Goal: Task Accomplishment & Management: Use online tool/utility

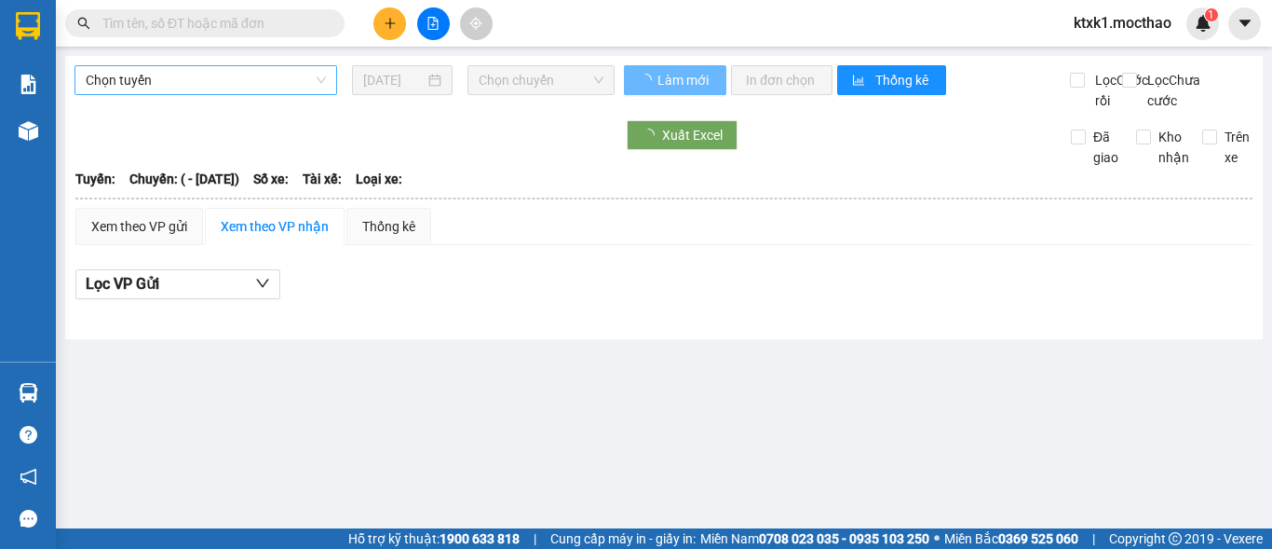
click at [142, 76] on span "Chọn tuyến" at bounding box center [206, 80] width 240 height 28
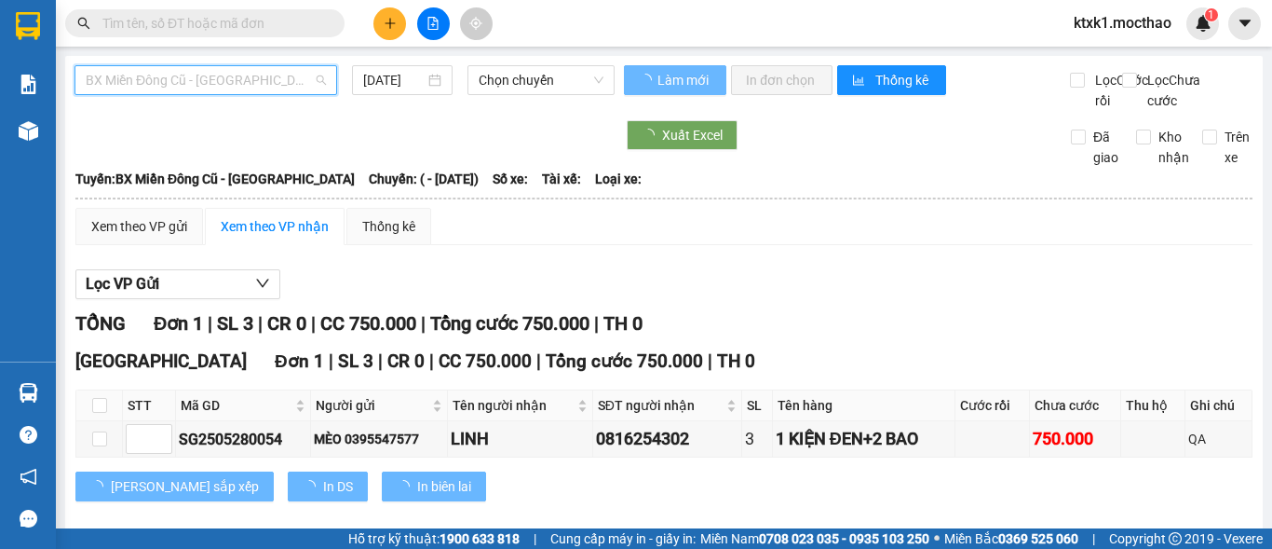
type input "[DATE]"
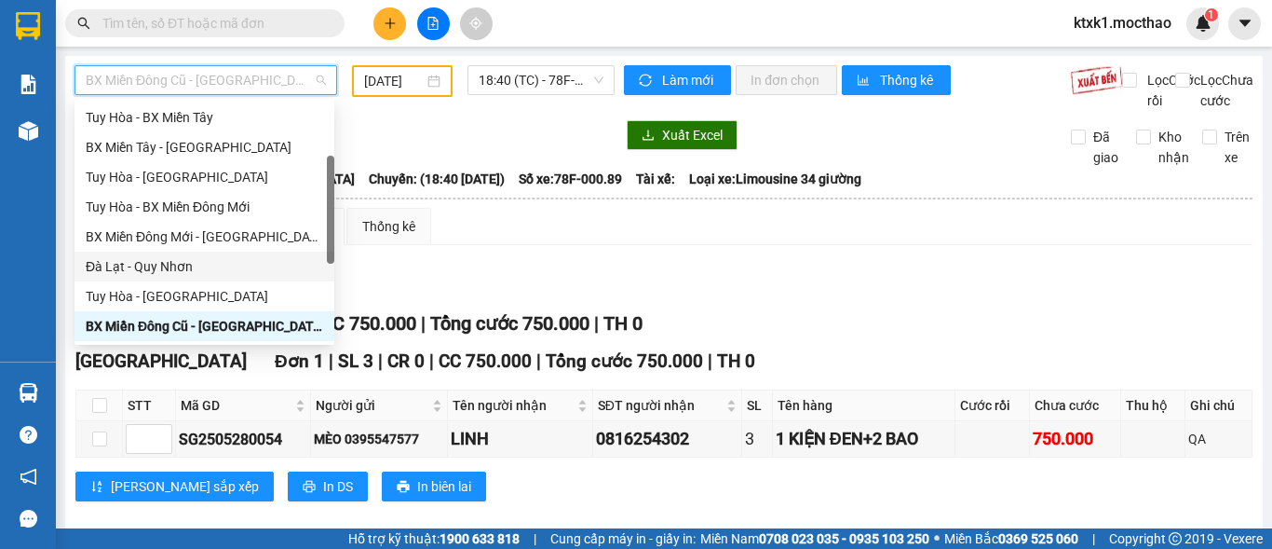
scroll to position [149, 0]
click at [173, 179] on div "Tuy Hòa - [GEOGRAPHIC_DATA]" at bounding box center [204, 177] width 237 height 20
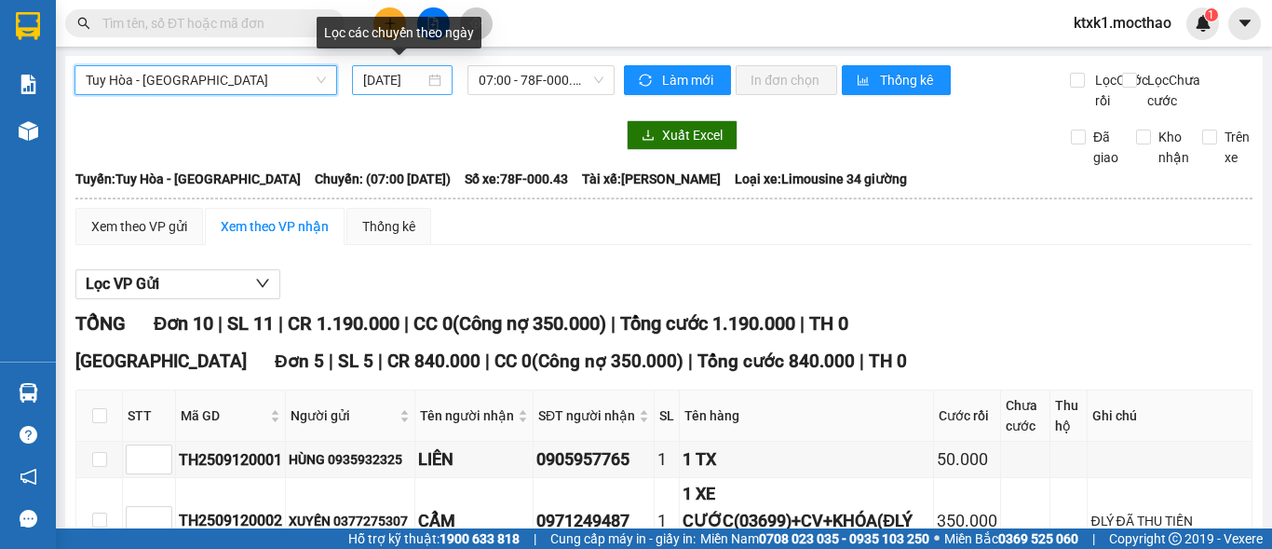
click at [389, 75] on input "[DATE]" at bounding box center [393, 80] width 61 height 20
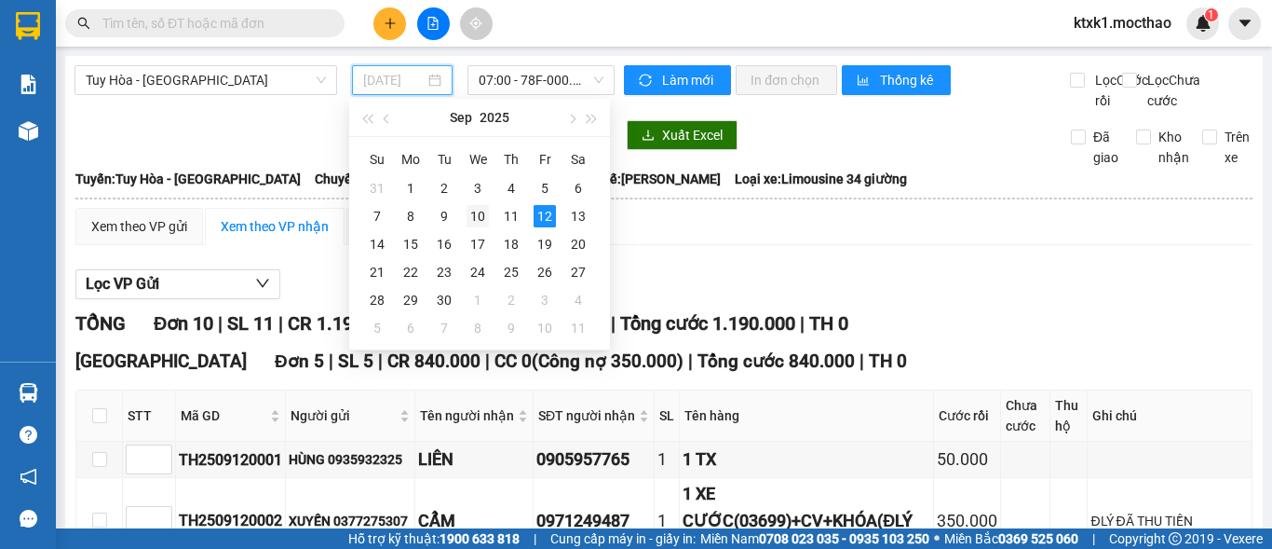
click at [479, 212] on div "10" at bounding box center [478, 216] width 22 height 22
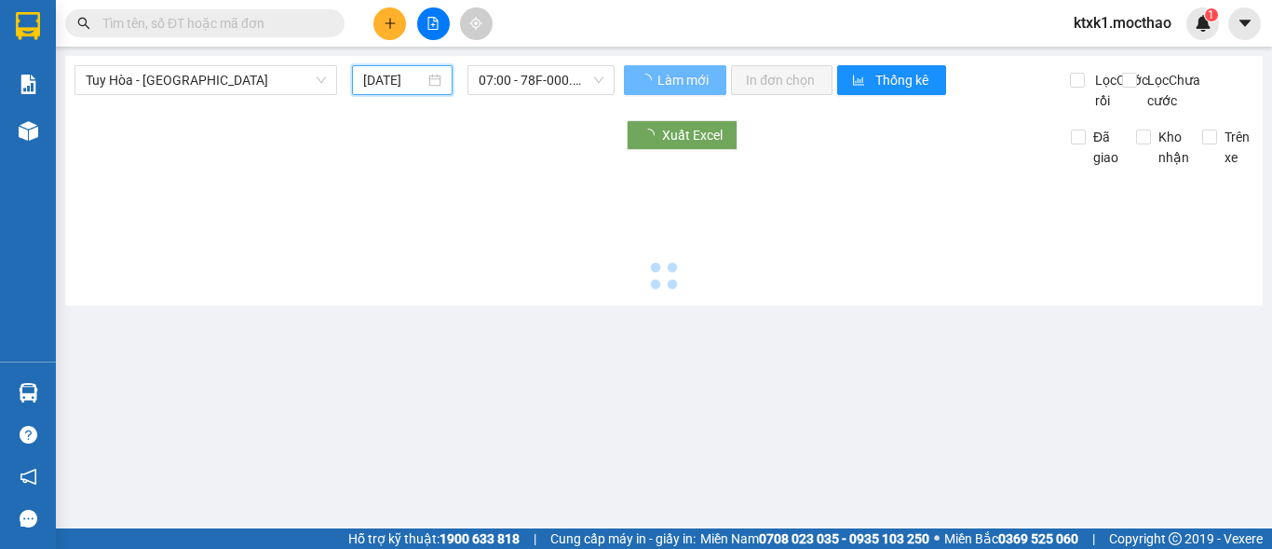
click at [522, 67] on span "07:00 - 78F-000.43" at bounding box center [541, 80] width 125 height 28
type input "[DATE]"
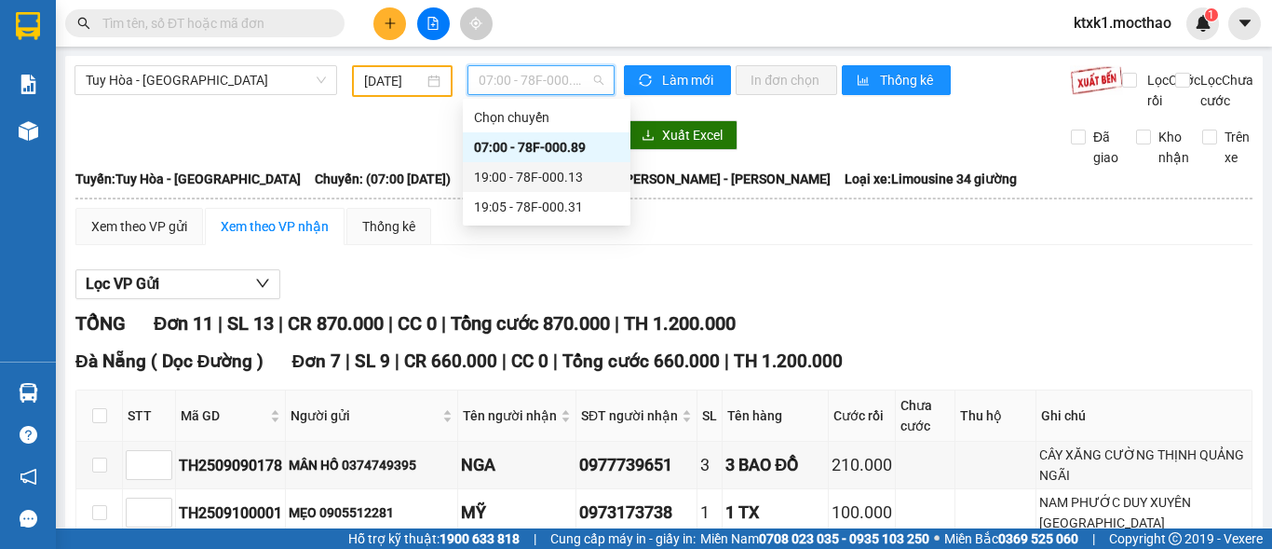
click at [569, 172] on div "19:00 - 78F-000.13" at bounding box center [546, 177] width 145 height 20
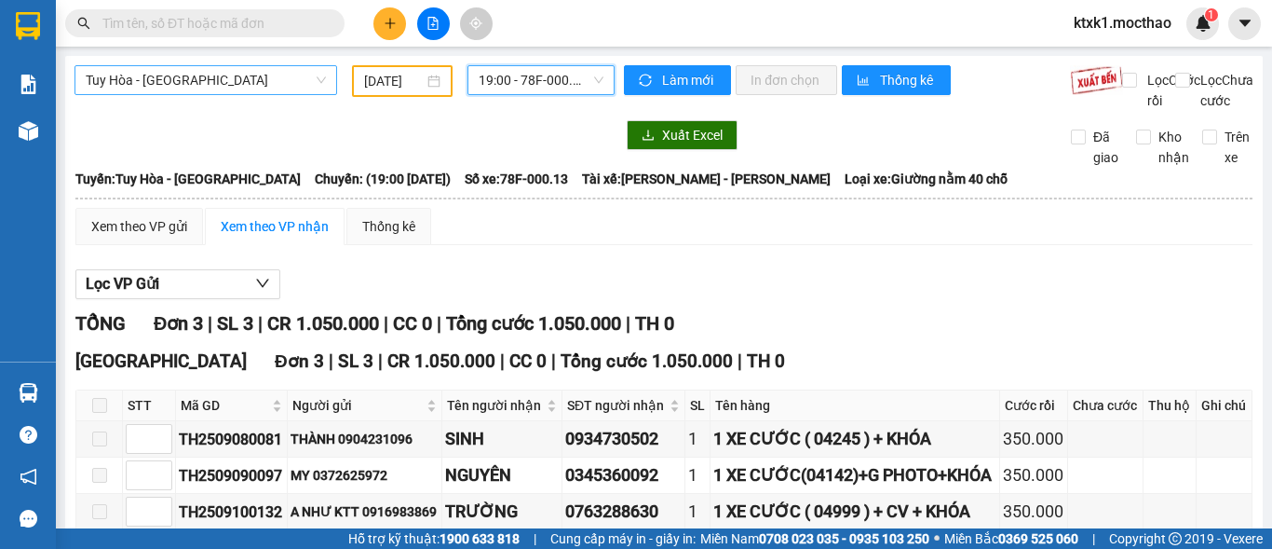
click at [233, 76] on span "Tuy Hòa - [GEOGRAPHIC_DATA]" at bounding box center [206, 80] width 240 height 28
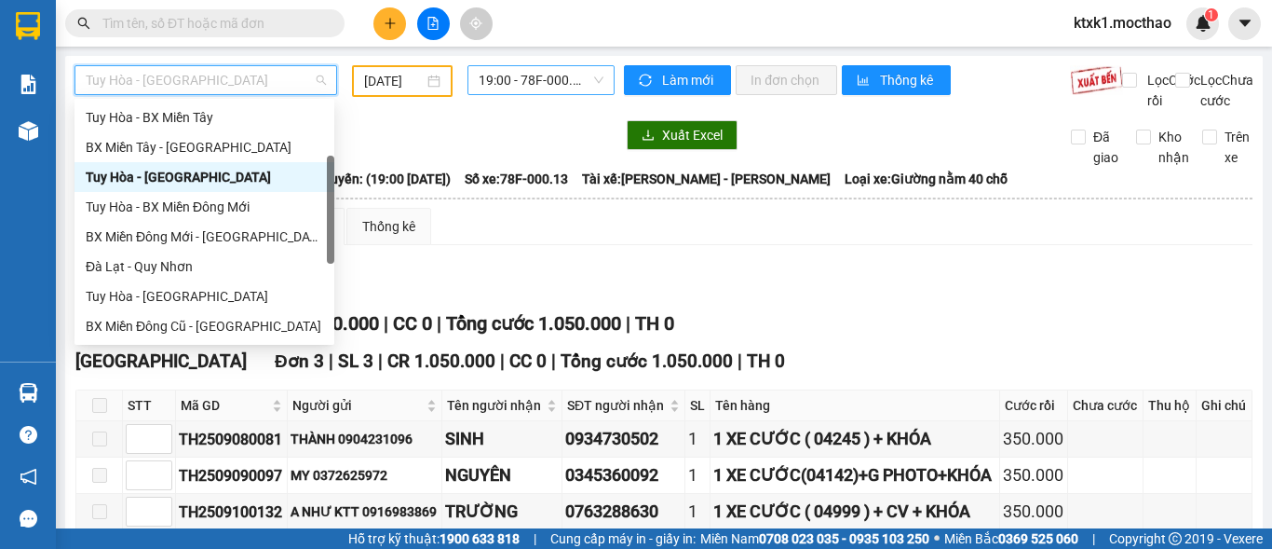
click at [497, 82] on span "19:00 - 78F-000.13" at bounding box center [541, 80] width 125 height 28
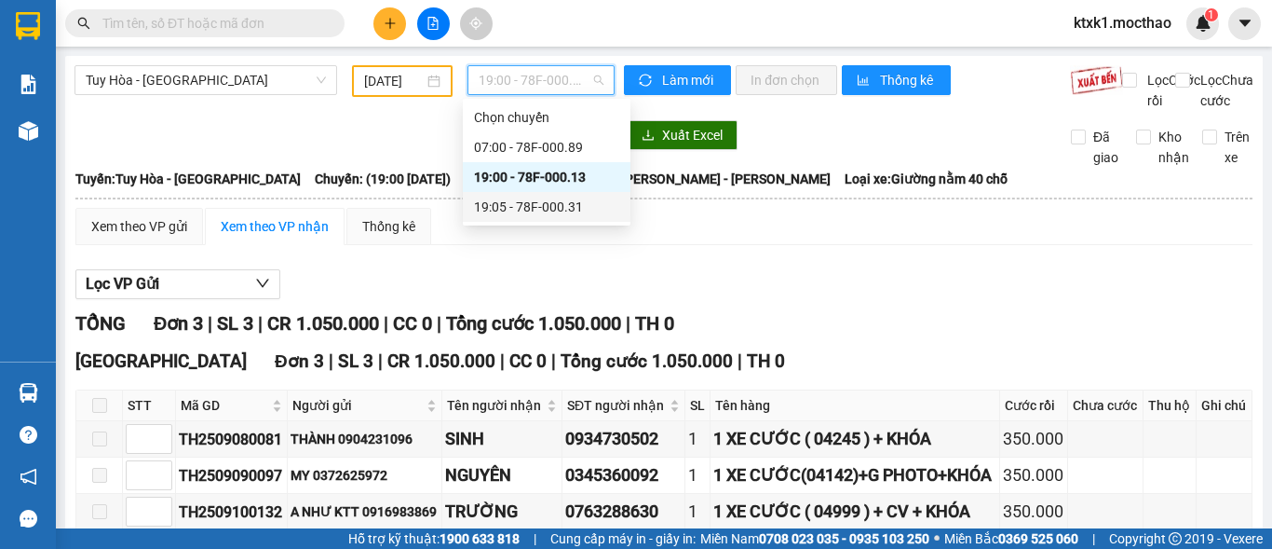
click at [534, 204] on div "19:05 - 78F-000.31" at bounding box center [546, 207] width 145 height 20
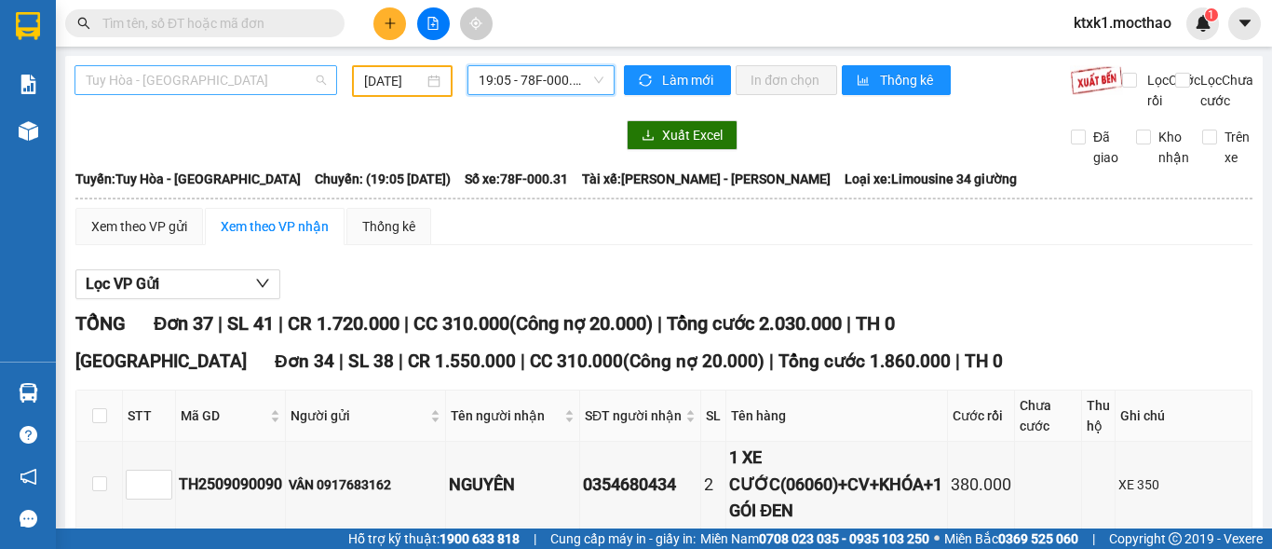
click at [192, 75] on span "Tuy Hòa - [GEOGRAPHIC_DATA]" at bounding box center [206, 80] width 240 height 28
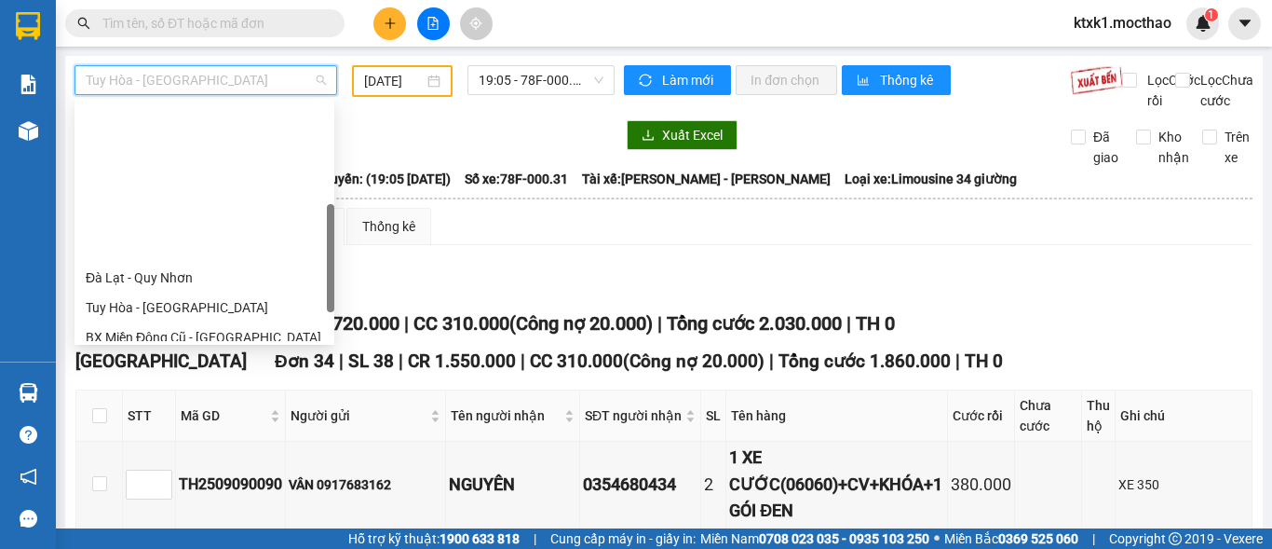
scroll to position [324, 0]
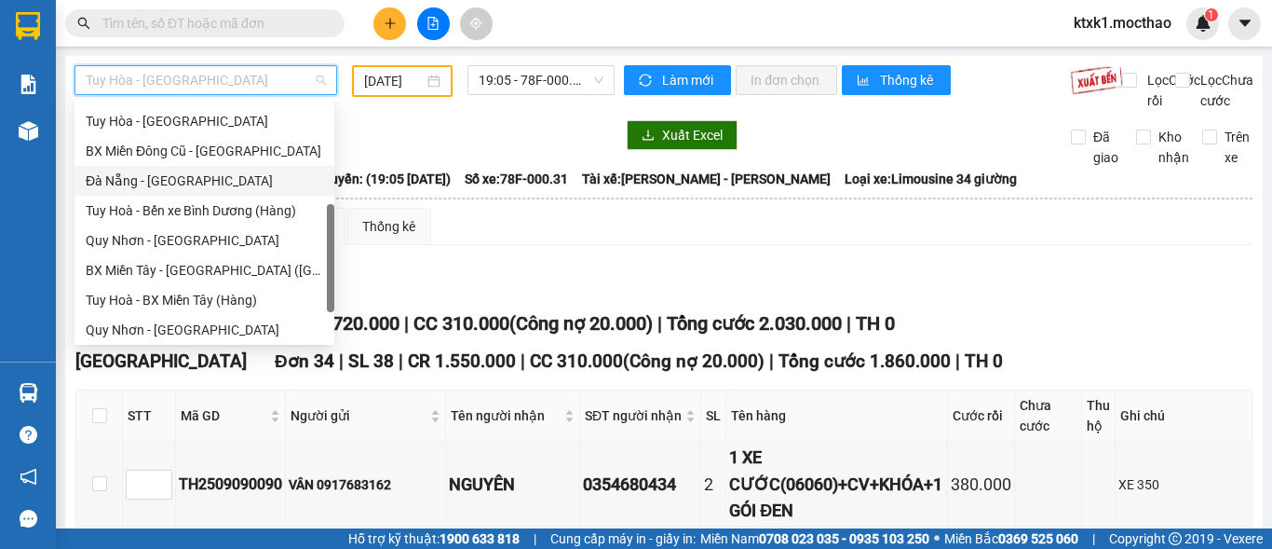
click at [167, 186] on div "Đà Nẵng - [GEOGRAPHIC_DATA]" at bounding box center [204, 180] width 237 height 20
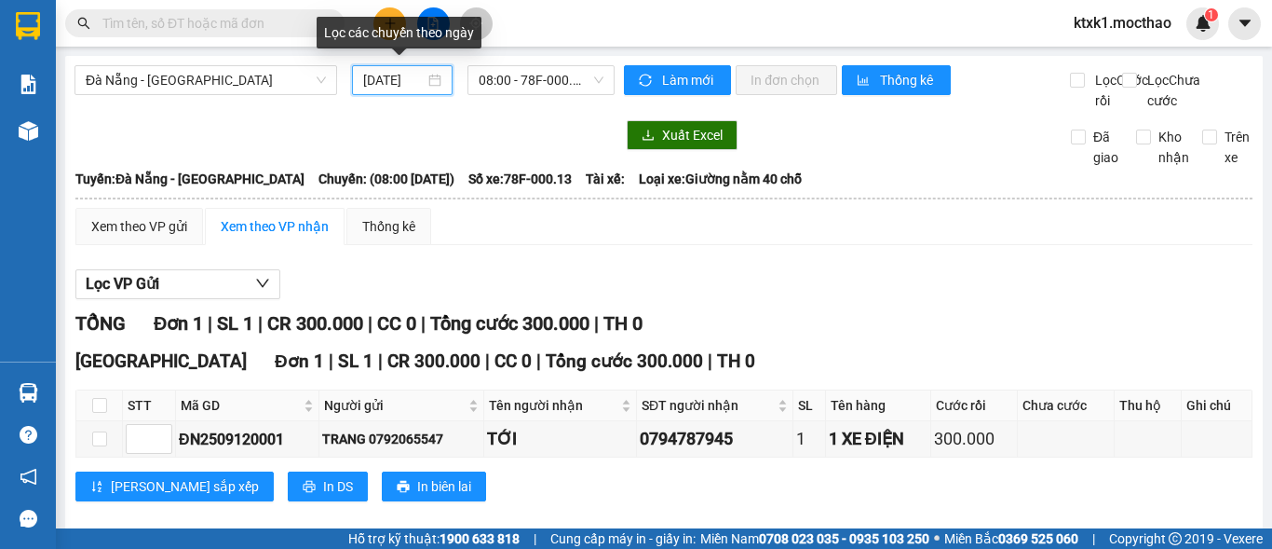
click at [394, 81] on input "[DATE]" at bounding box center [393, 80] width 61 height 20
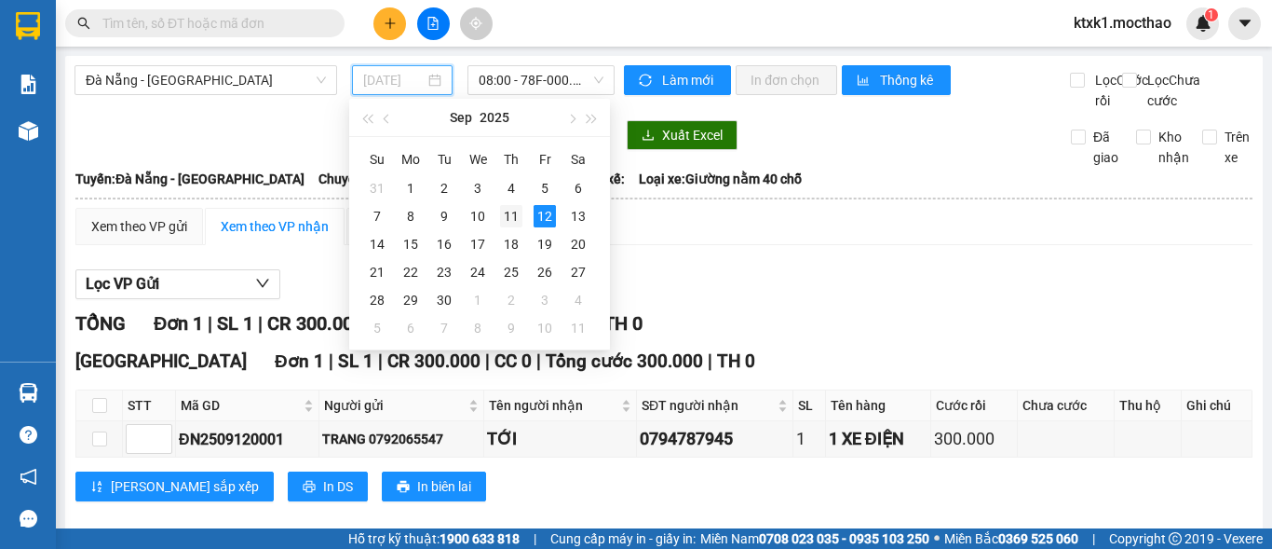
click at [514, 214] on div "11" at bounding box center [511, 216] width 22 height 22
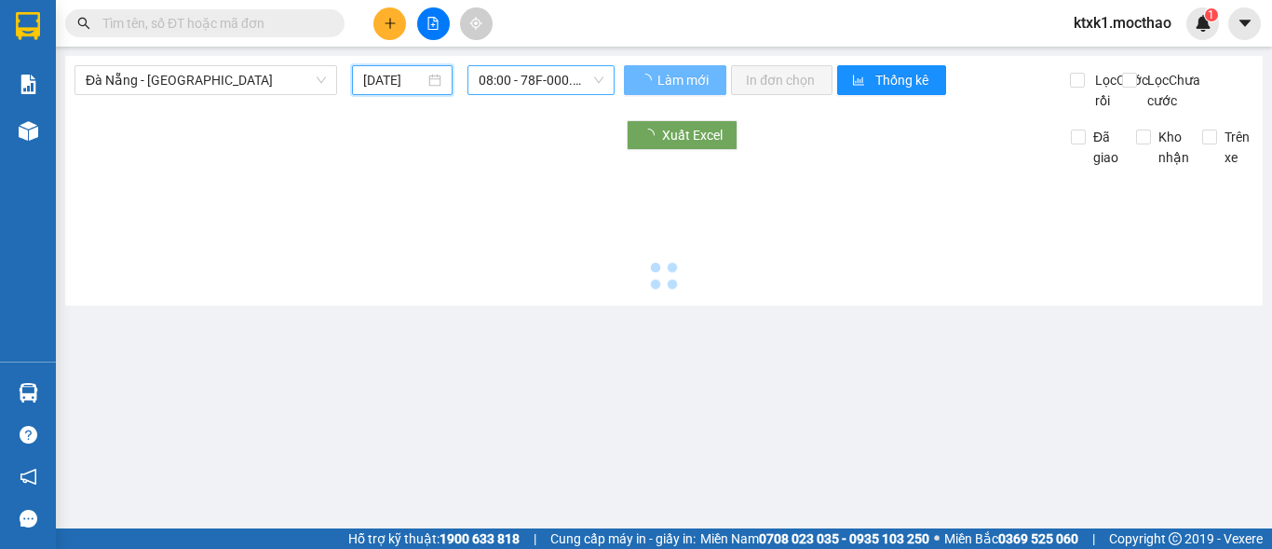
type input "[DATE]"
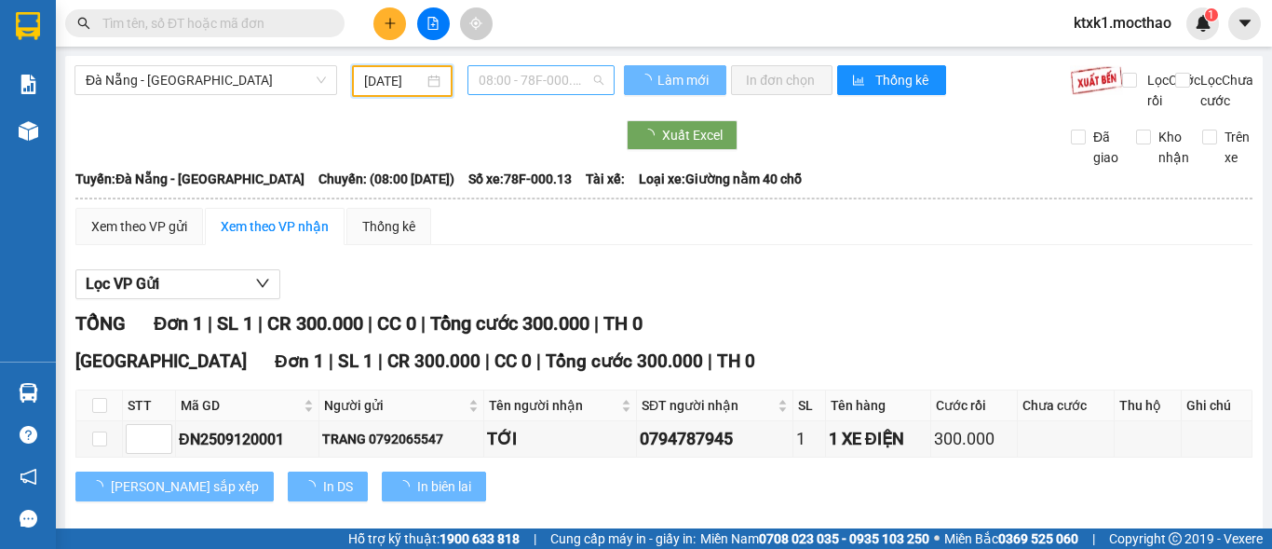
click at [531, 66] on span "08:00 - 78F-000.13" at bounding box center [541, 80] width 125 height 28
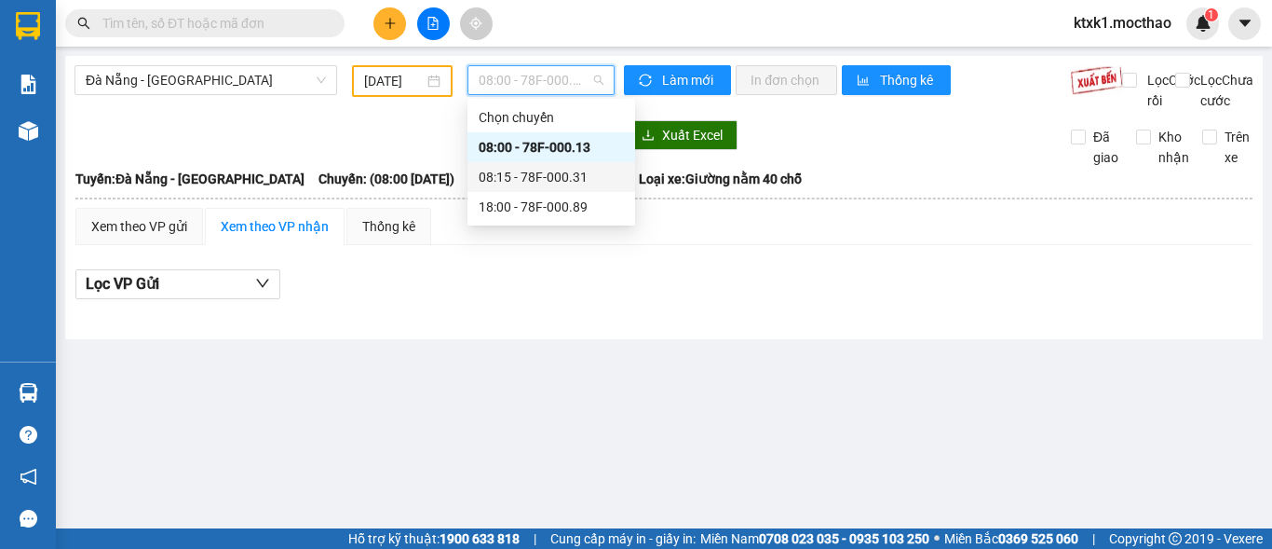
click at [559, 179] on div "08:15 - 78F-000.31" at bounding box center [551, 177] width 145 height 20
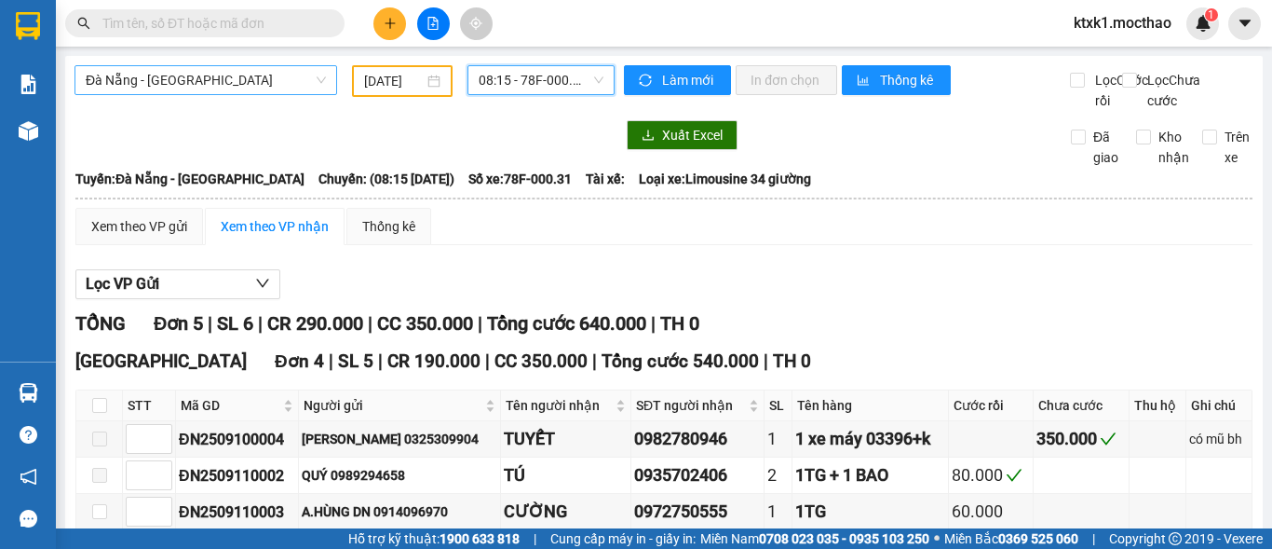
click at [251, 68] on span "Đà Nẵng - [GEOGRAPHIC_DATA]" at bounding box center [206, 80] width 240 height 28
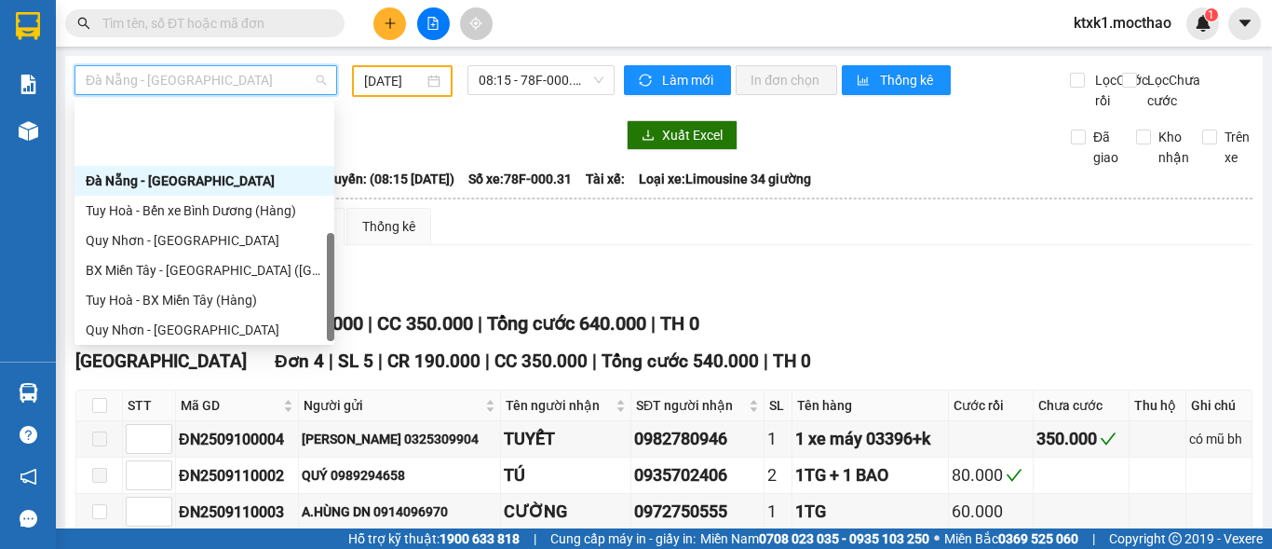
scroll to position [417, 0]
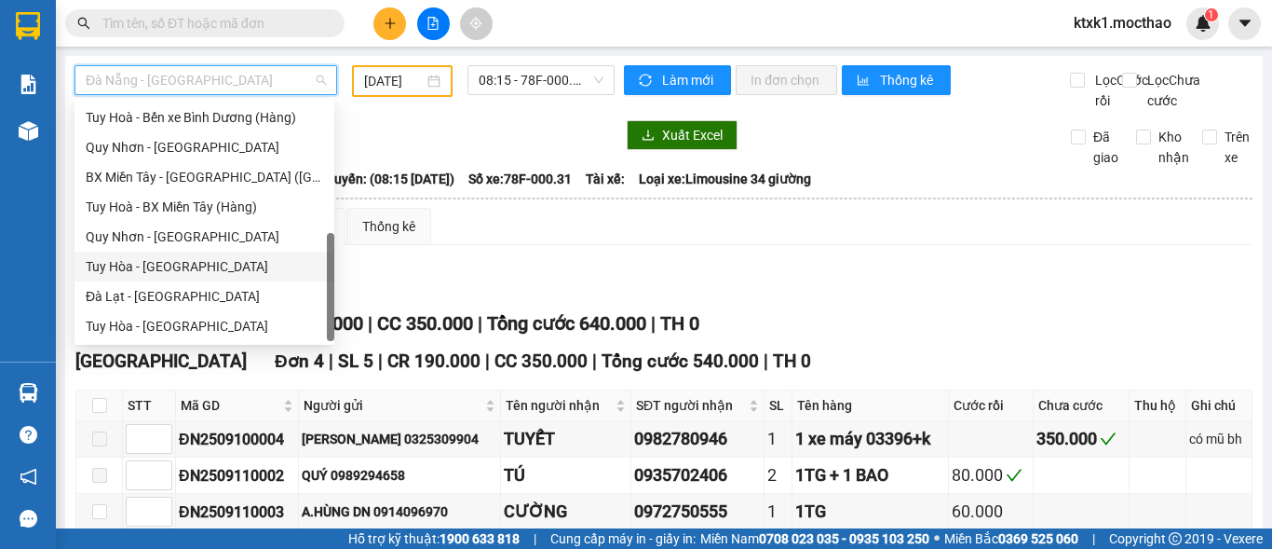
click at [179, 264] on div "Tuy Hòa - [GEOGRAPHIC_DATA]" at bounding box center [204, 266] width 237 height 20
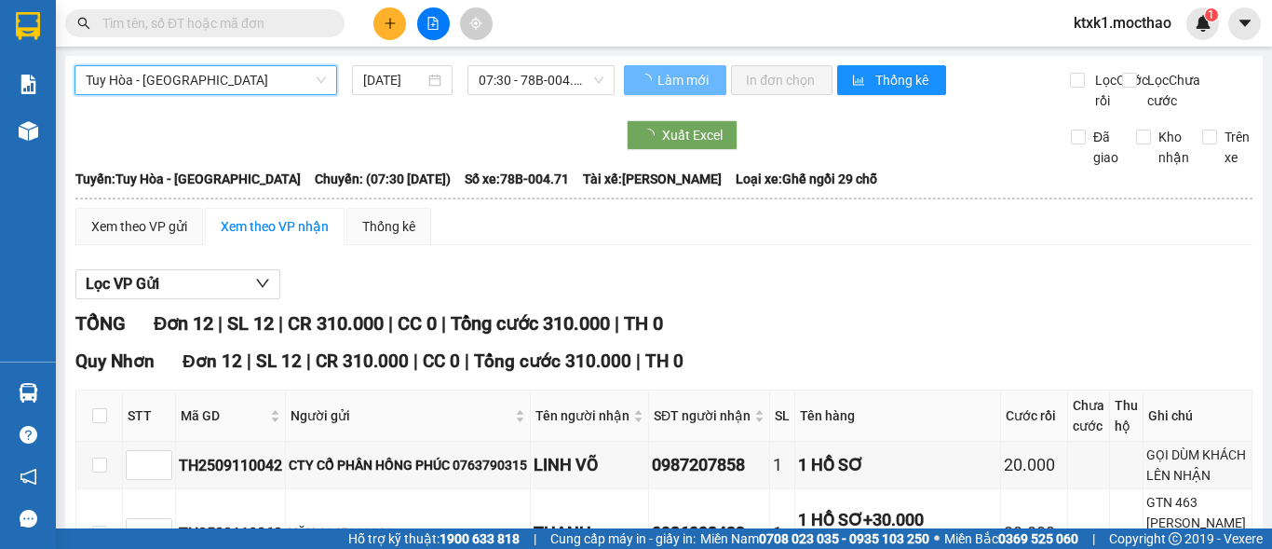
click at [400, 77] on input "[DATE]" at bounding box center [393, 80] width 61 height 20
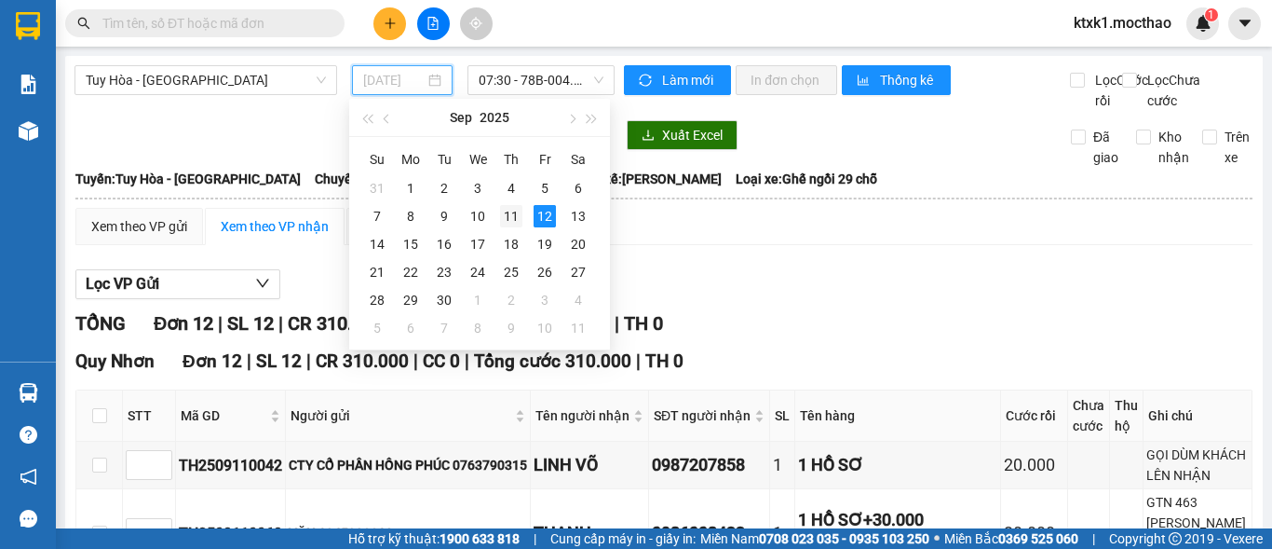
click at [517, 223] on div "11" at bounding box center [511, 216] width 22 height 22
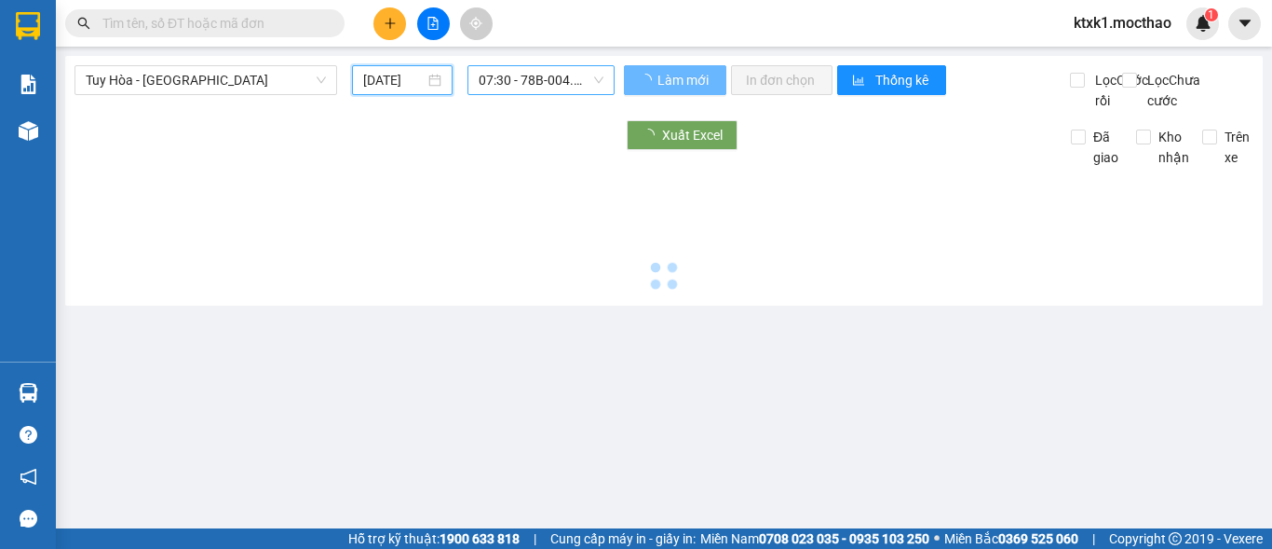
type input "[DATE]"
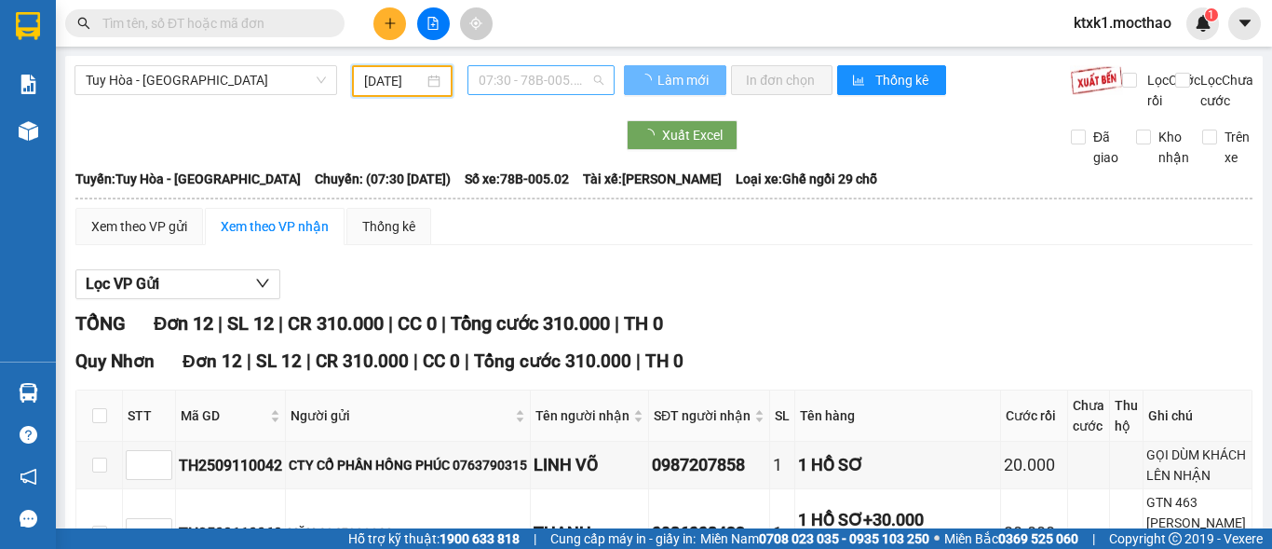
click at [543, 82] on span "07:30 - 78B-005.02" at bounding box center [541, 80] width 125 height 28
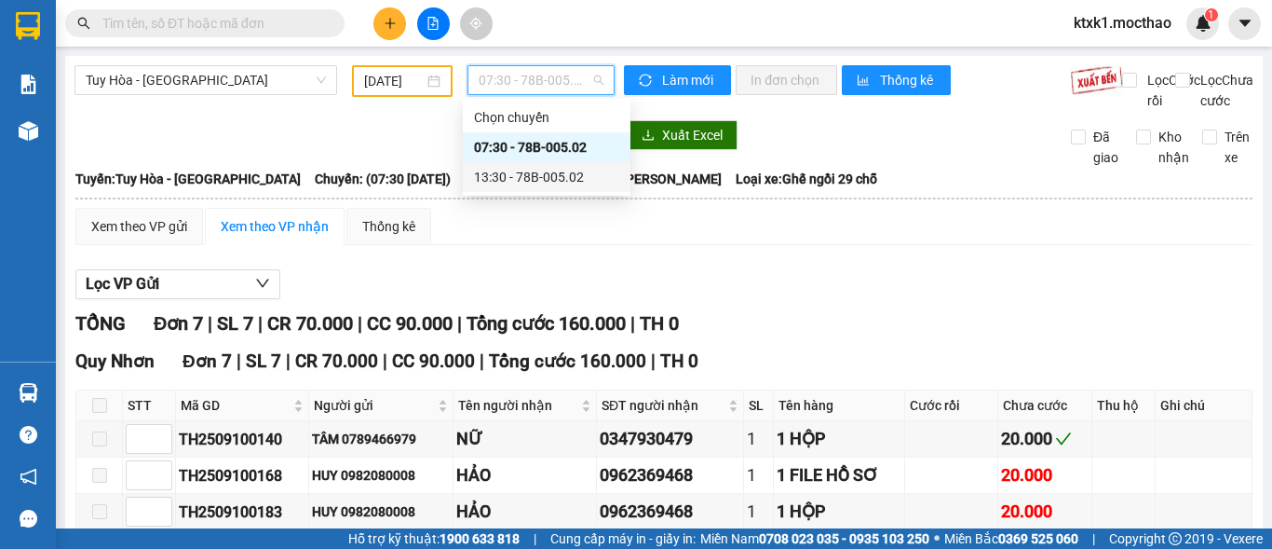
click at [561, 175] on div "13:30 - 78B-005.02" at bounding box center [546, 177] width 145 height 20
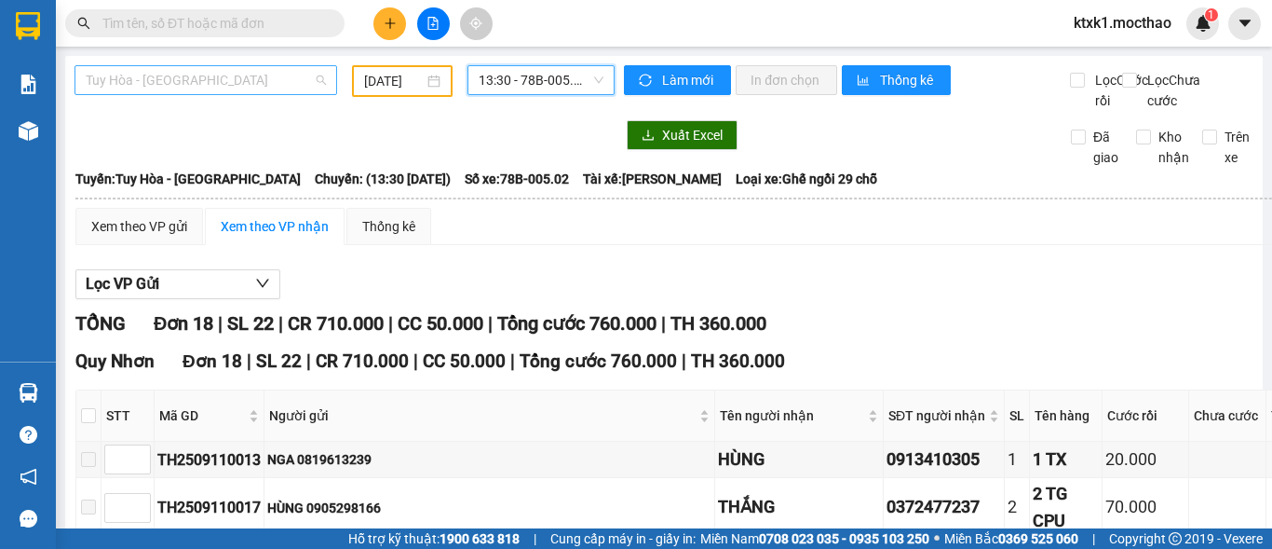
click at [228, 75] on span "Tuy Hòa - [GEOGRAPHIC_DATA]" at bounding box center [206, 80] width 240 height 28
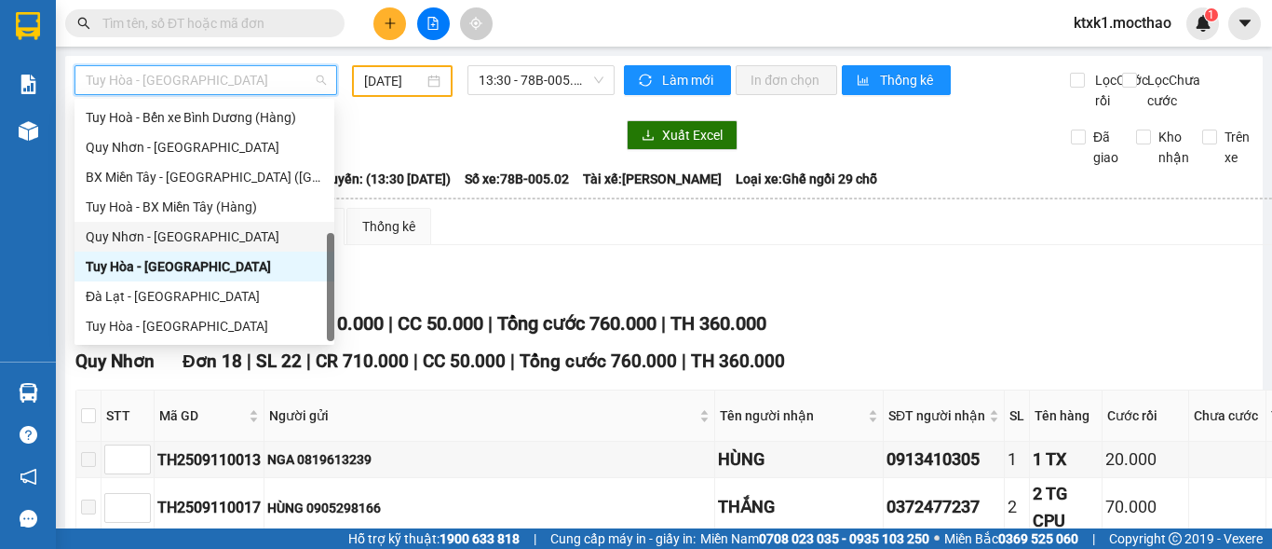
click at [166, 235] on div "Quy Nhơn - [GEOGRAPHIC_DATA]" at bounding box center [204, 236] width 237 height 20
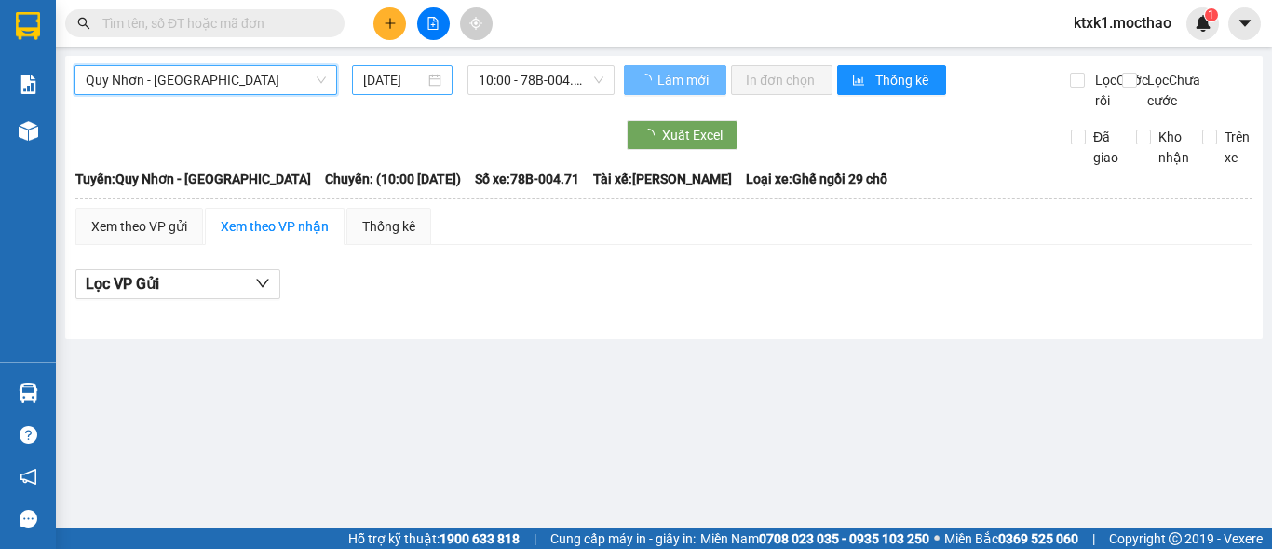
click at [385, 79] on input "[DATE]" at bounding box center [393, 80] width 61 height 20
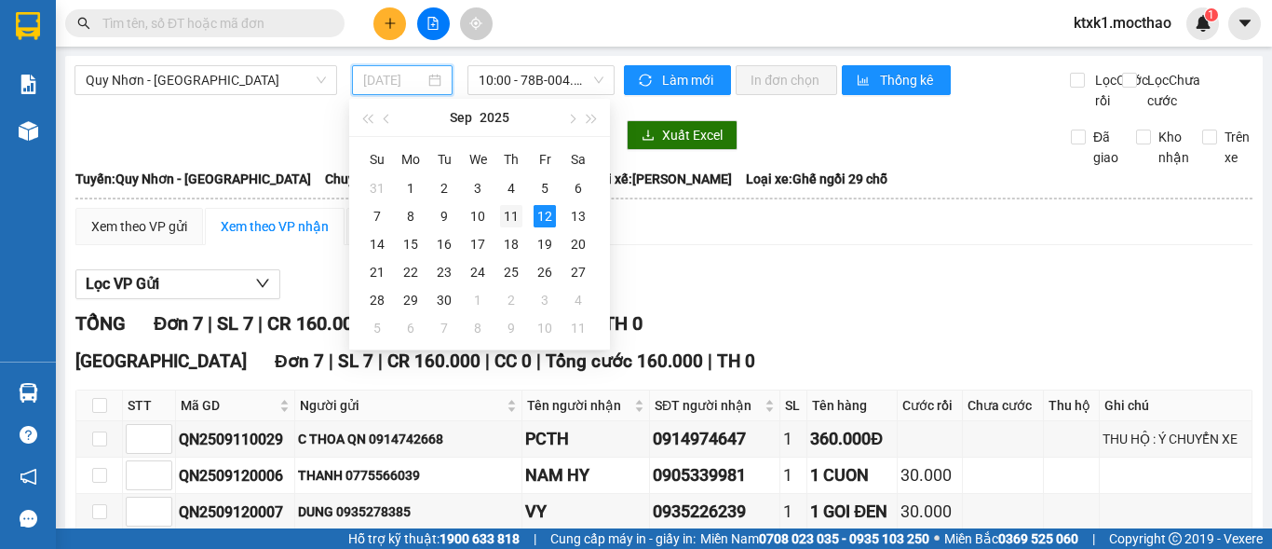
click at [509, 217] on div "11" at bounding box center [511, 216] width 22 height 22
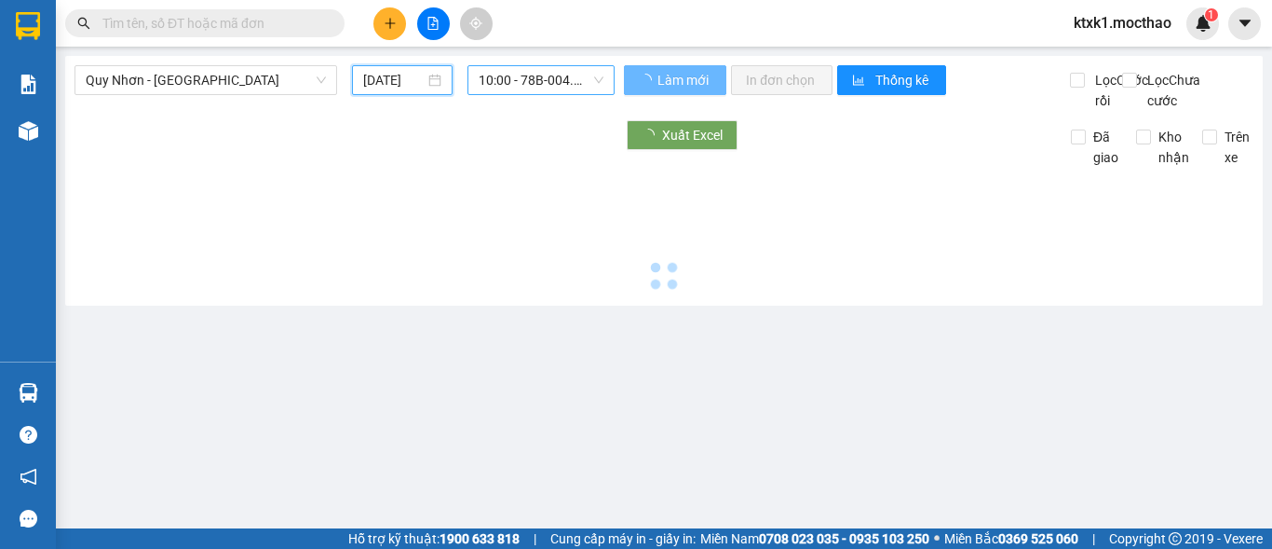
type input "[DATE]"
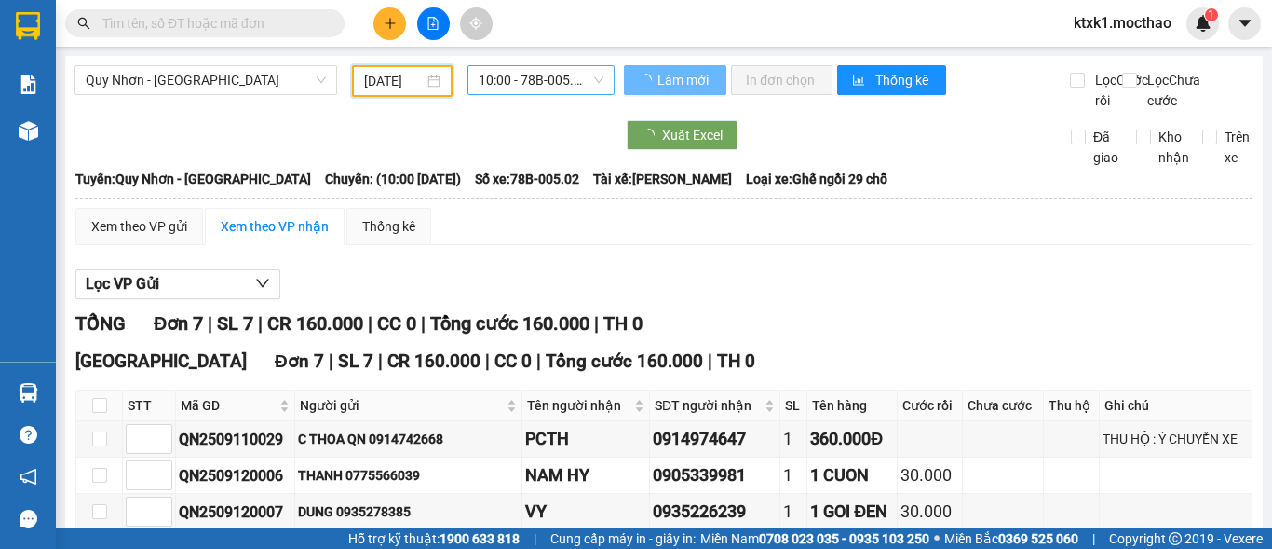
click at [522, 83] on span "10:00 - 78B-005.02" at bounding box center [541, 80] width 125 height 28
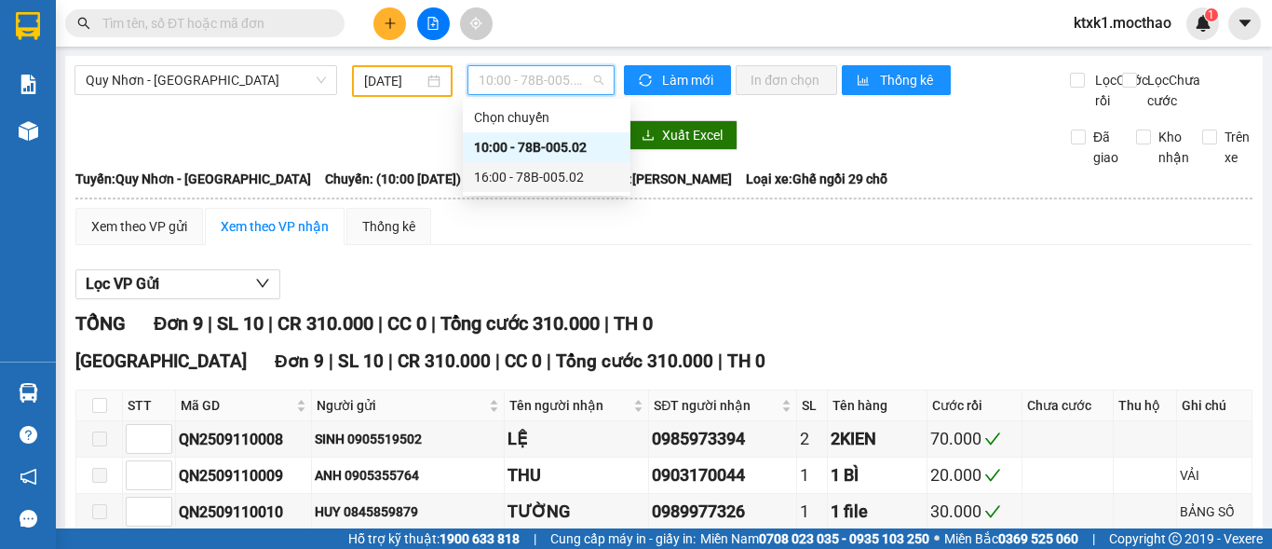
click at [536, 177] on div "16:00 - 78B-005.02" at bounding box center [546, 177] width 145 height 20
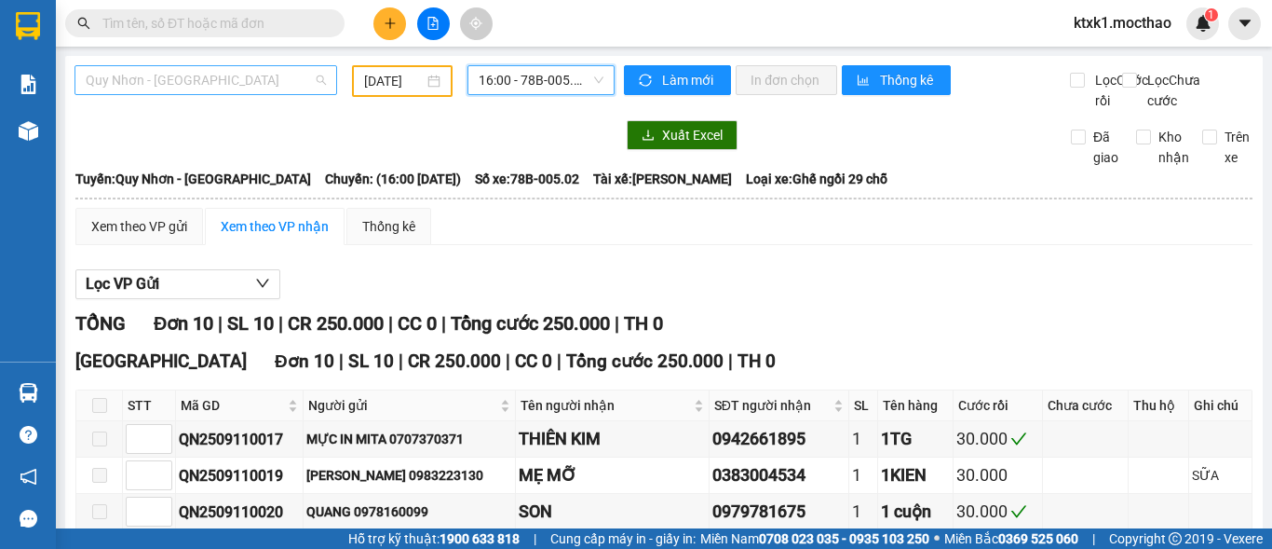
click at [192, 82] on span "Quy Nhơn - [GEOGRAPHIC_DATA]" at bounding box center [206, 80] width 240 height 28
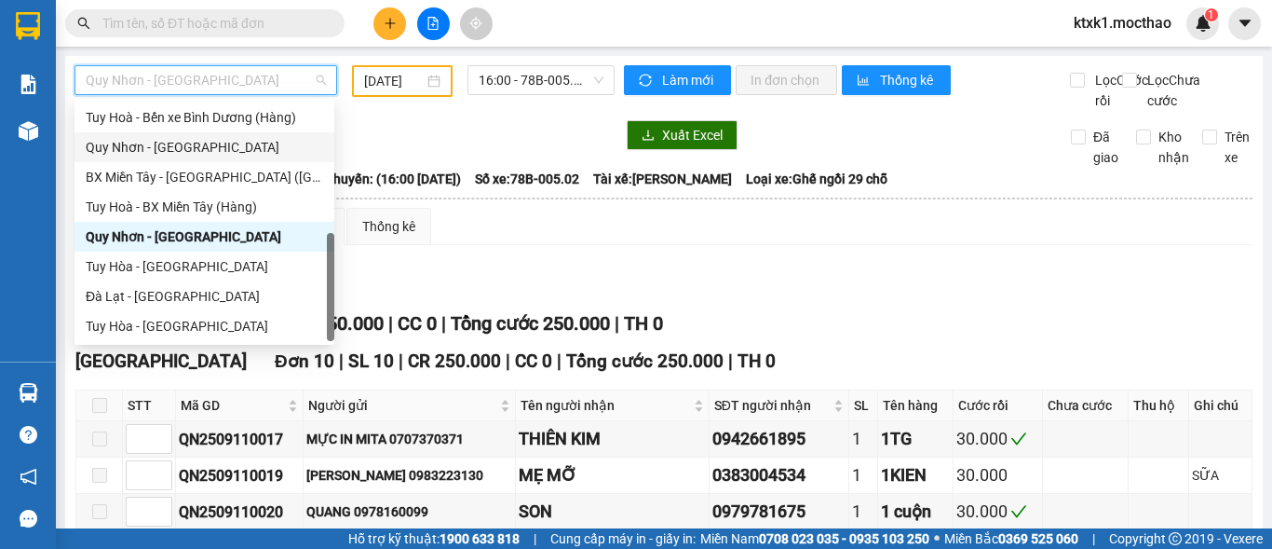
click at [154, 153] on div "Quy Nhơn - [GEOGRAPHIC_DATA]" at bounding box center [204, 147] width 237 height 20
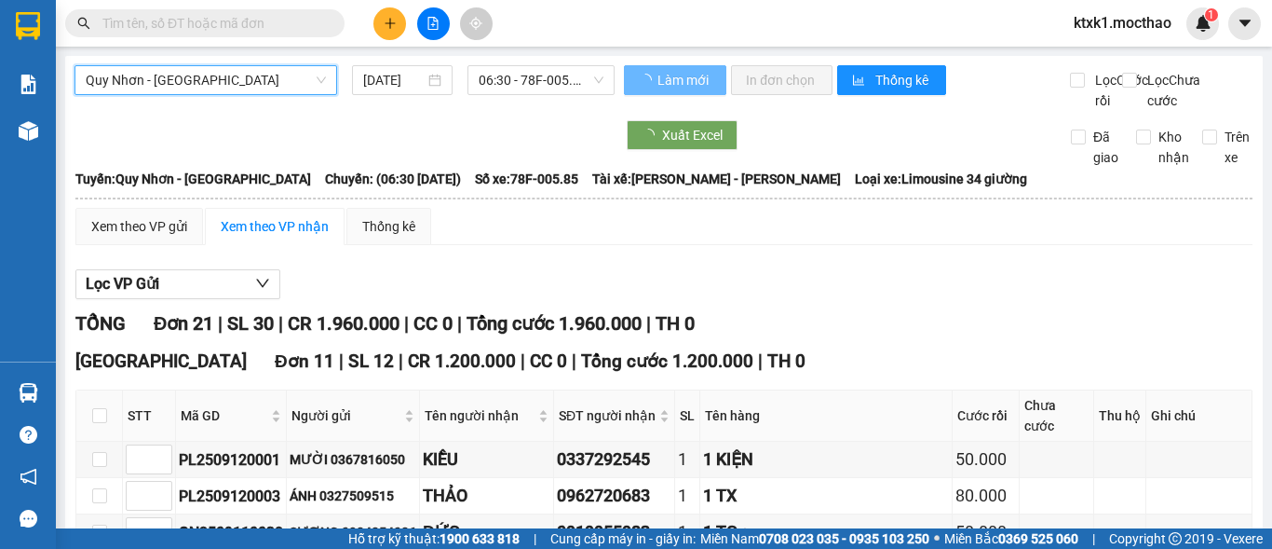
click at [401, 75] on input "[DATE]" at bounding box center [393, 80] width 61 height 20
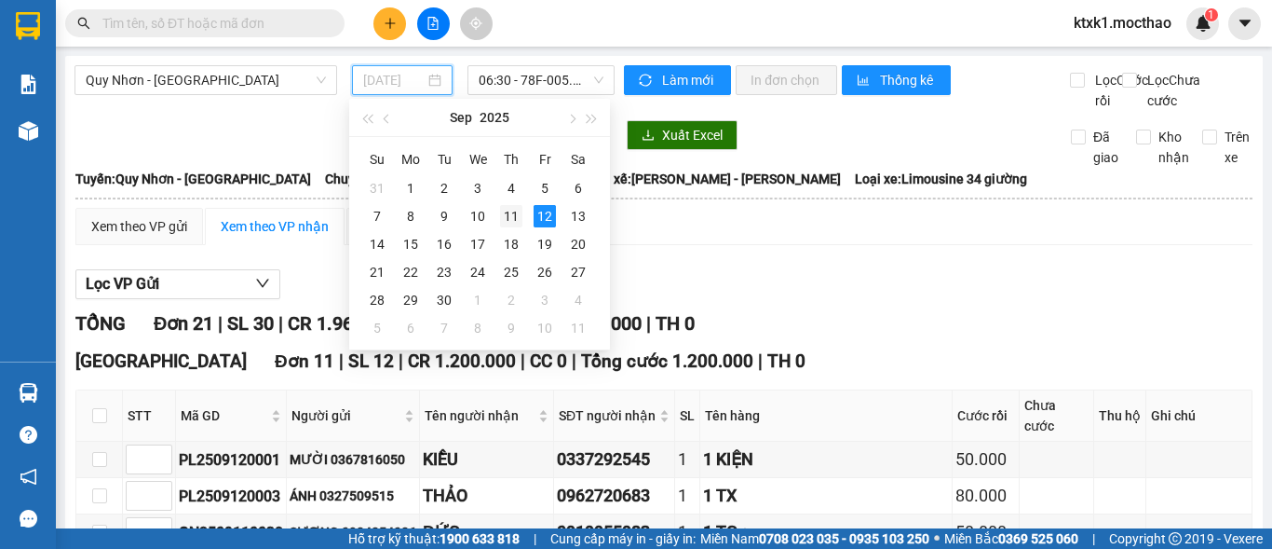
click at [517, 222] on div "11" at bounding box center [511, 216] width 22 height 22
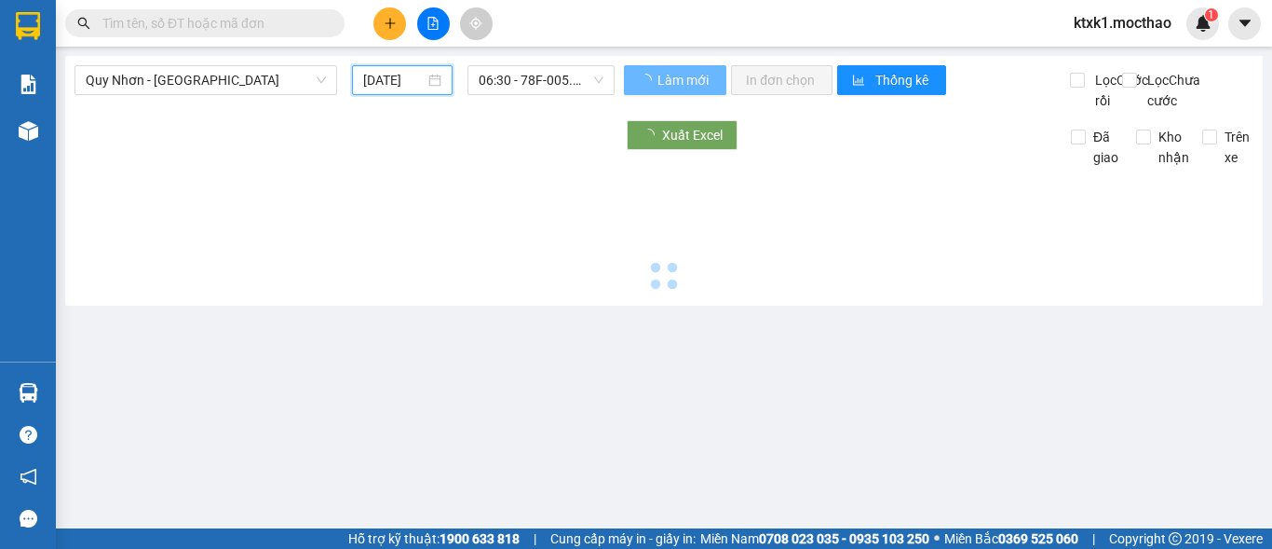
click at [536, 75] on span "06:30 - 78F-005.85" at bounding box center [541, 80] width 125 height 28
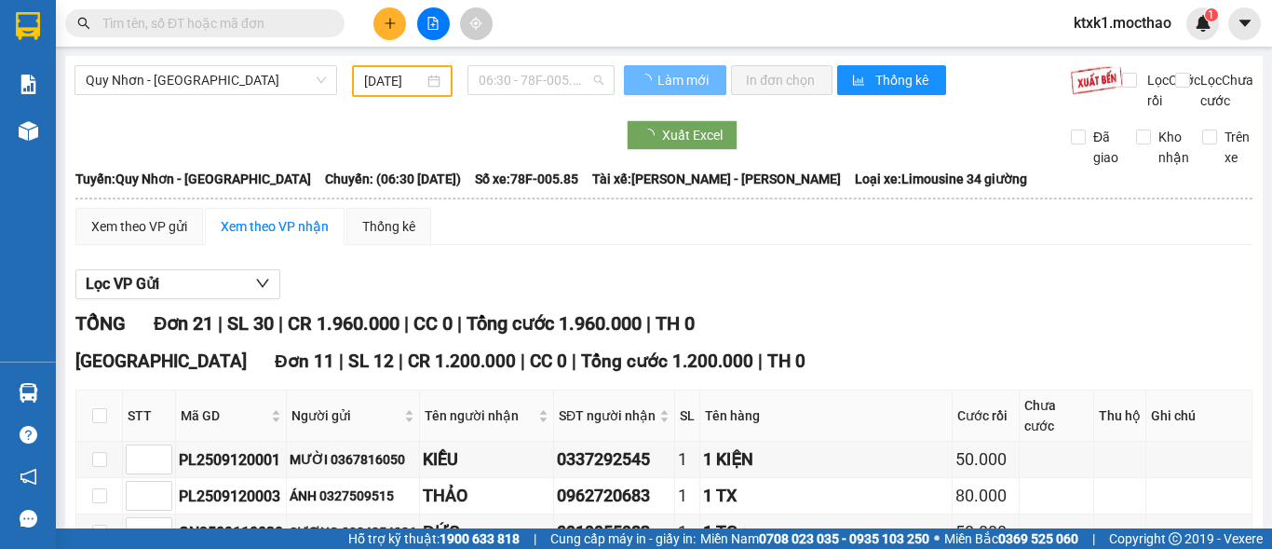
type input "[DATE]"
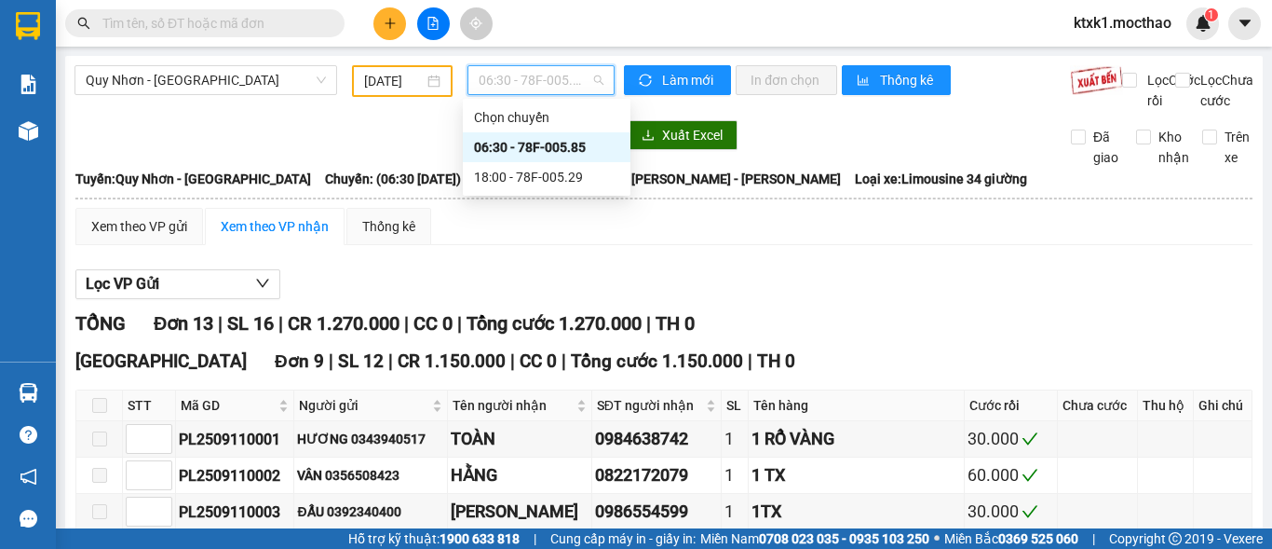
click at [563, 147] on div "06:30 - 78F-005.85" at bounding box center [546, 147] width 145 height 20
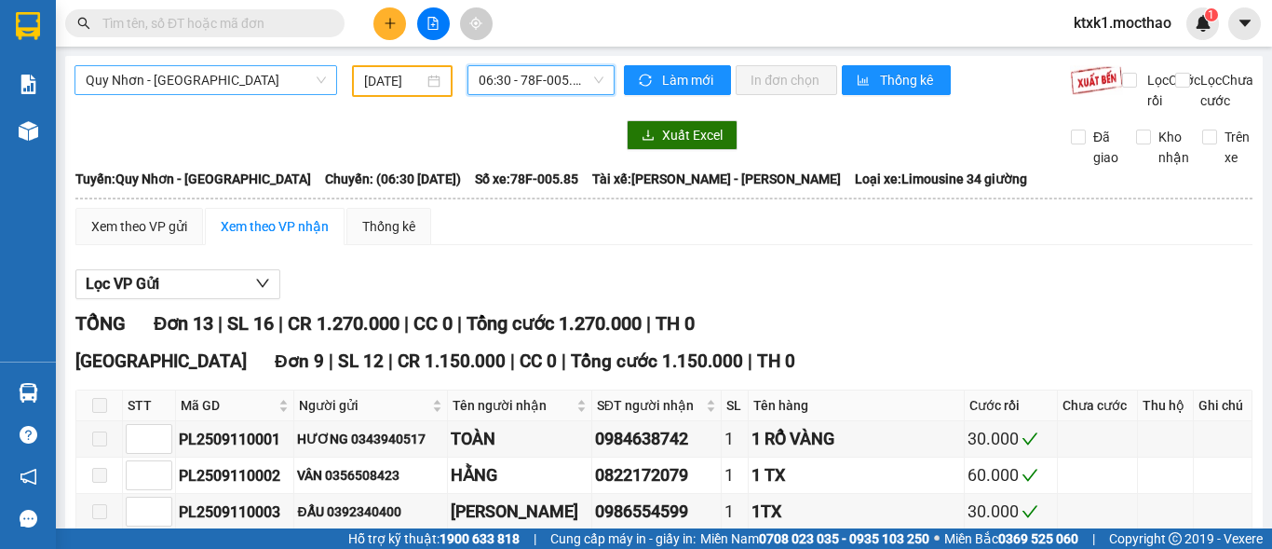
click at [187, 84] on span "Quy Nhơn - [GEOGRAPHIC_DATA]" at bounding box center [206, 80] width 240 height 28
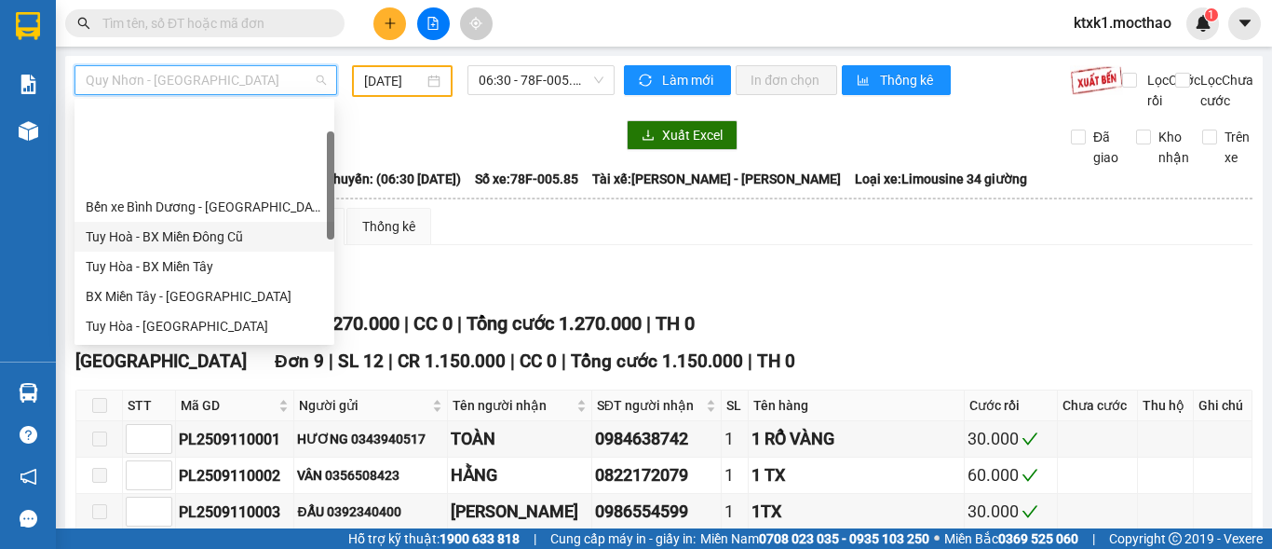
scroll to position [186, 0]
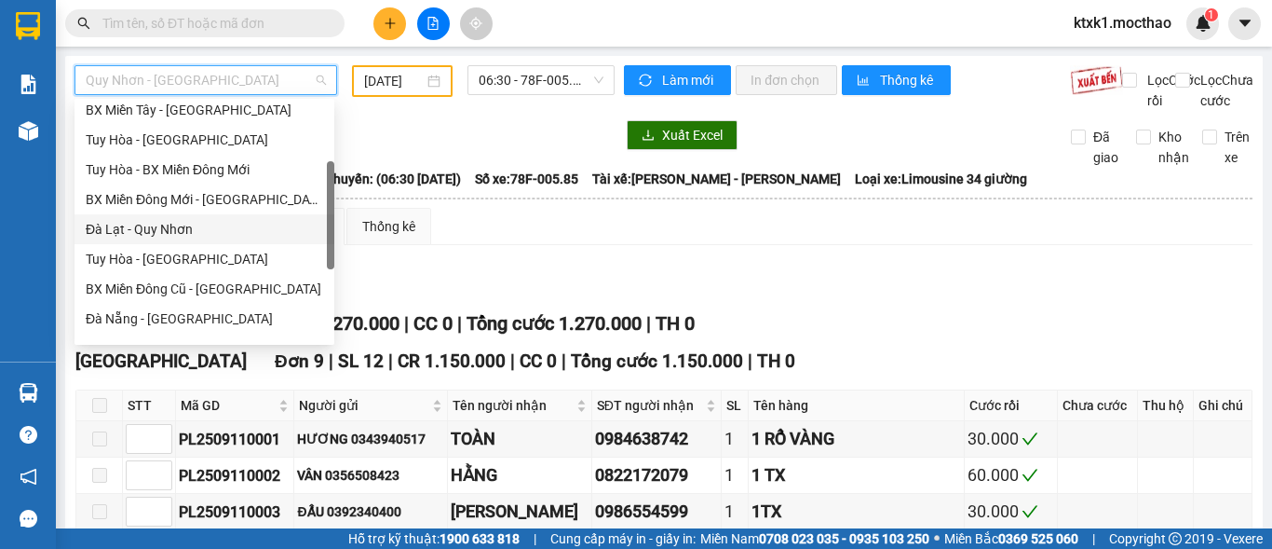
click at [152, 235] on div "Đà Lạt - Quy Nhơn" at bounding box center [204, 229] width 237 height 20
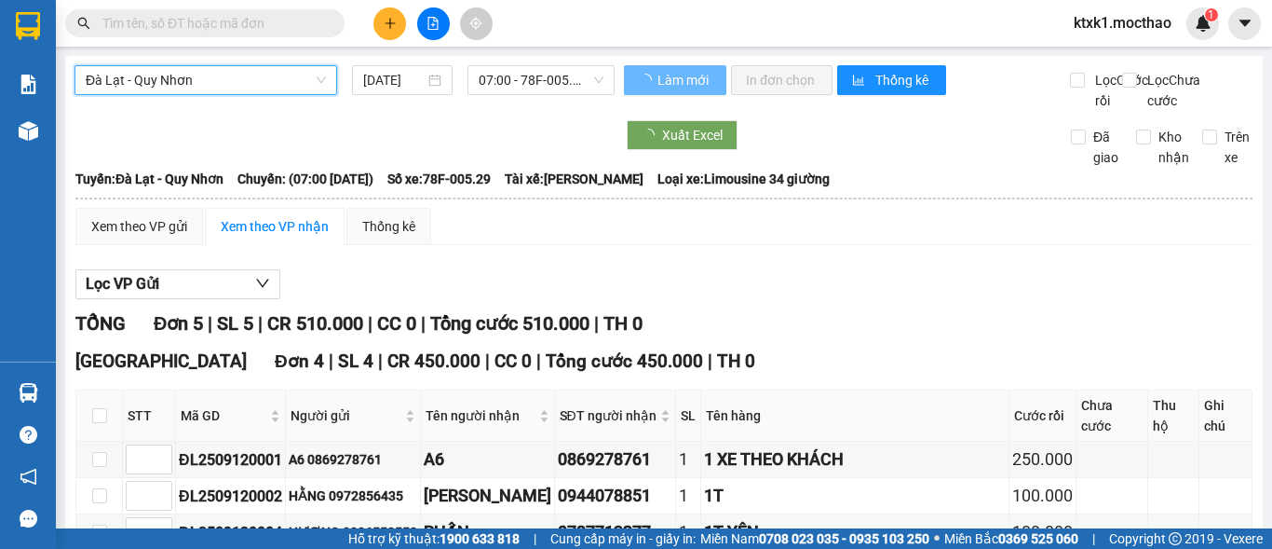
drag, startPoint x: 397, startPoint y: 72, endPoint x: 521, endPoint y: 213, distance: 188.1
click at [400, 73] on input "[DATE]" at bounding box center [393, 80] width 61 height 20
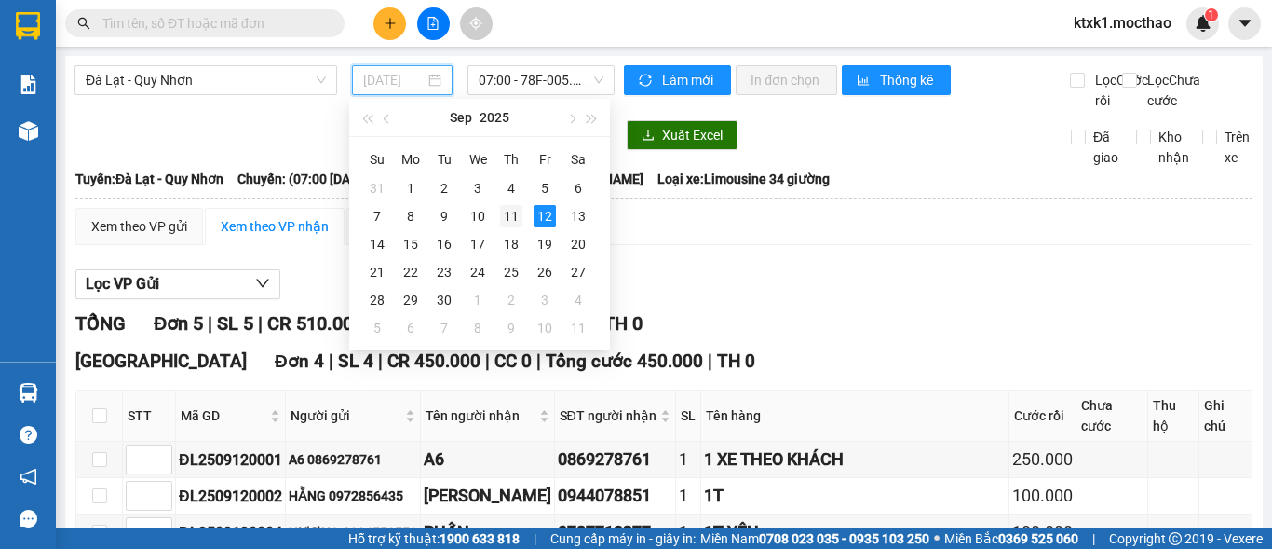
click at [509, 216] on div "11" at bounding box center [511, 216] width 22 height 22
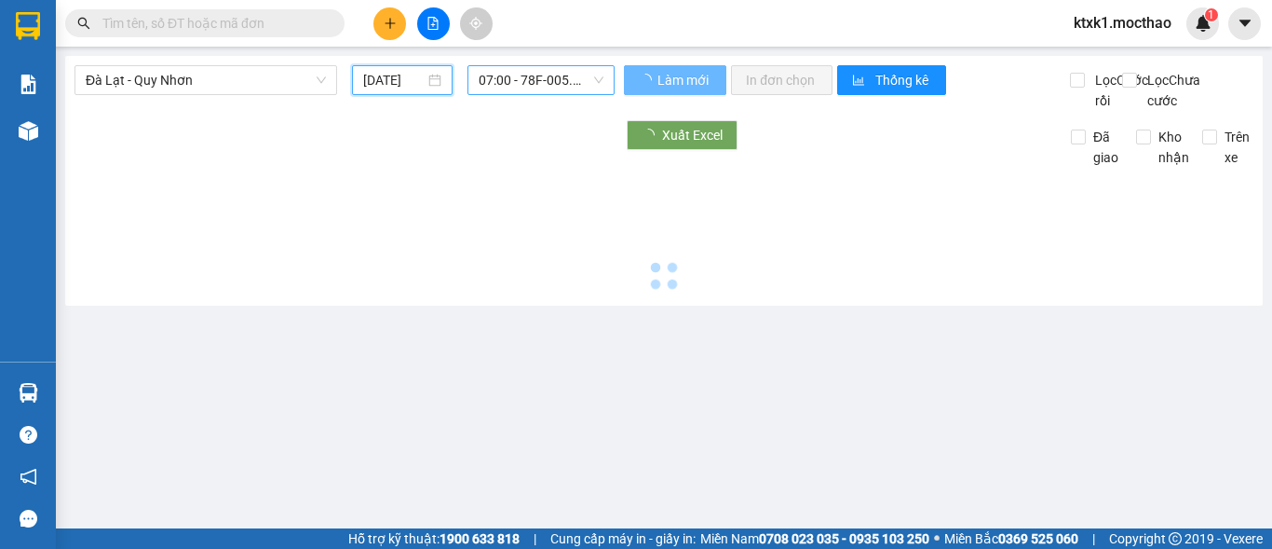
type input "[DATE]"
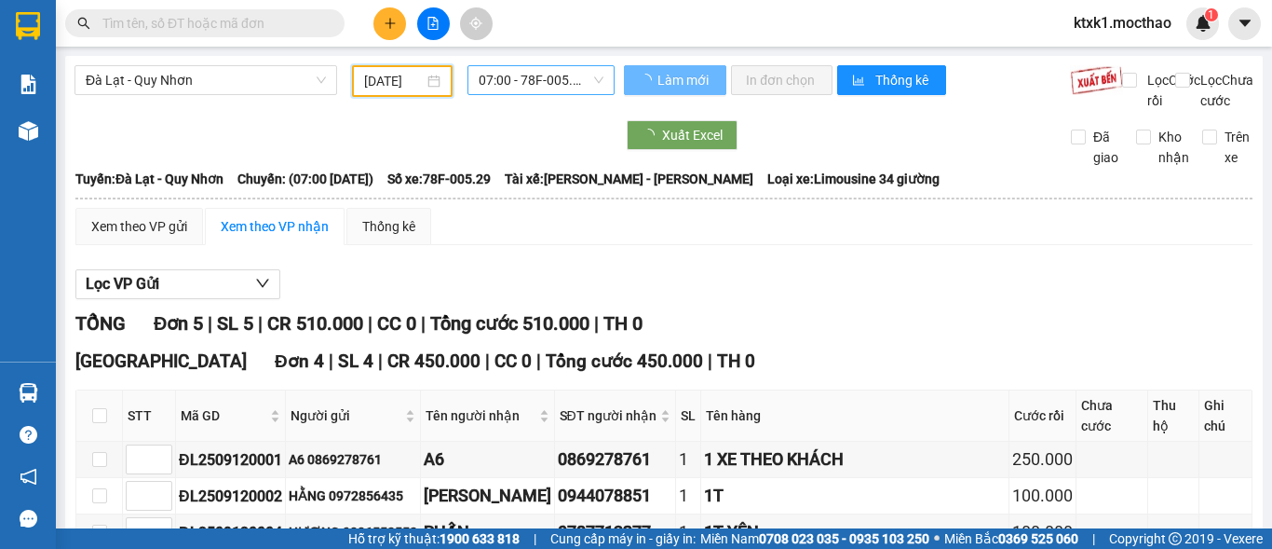
click at [502, 81] on span "07:00 - 78F-005.29" at bounding box center [541, 80] width 125 height 28
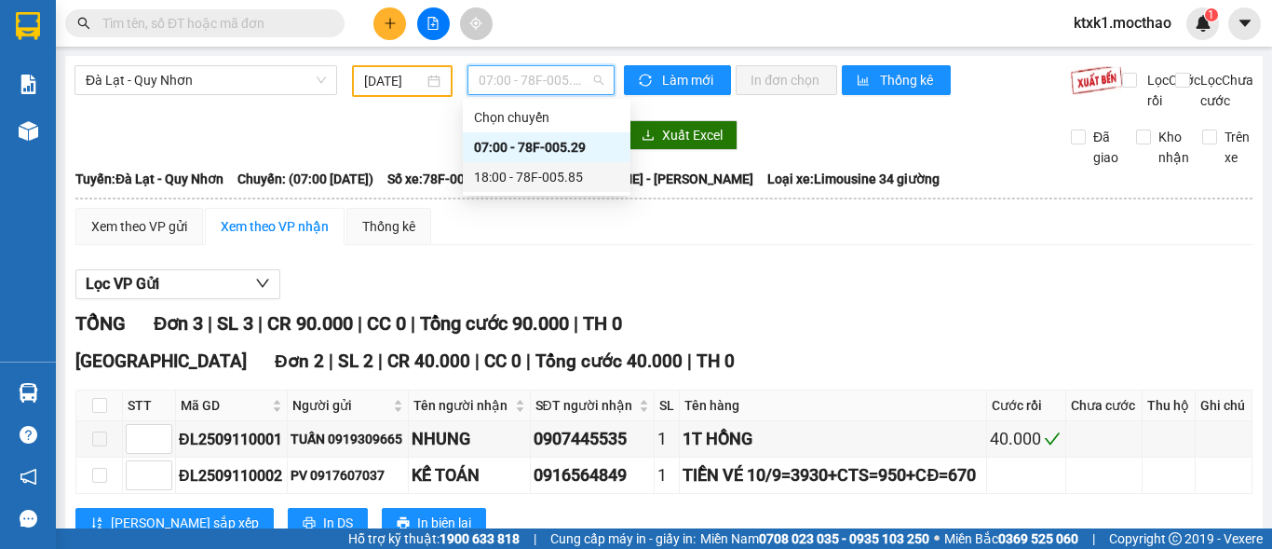
click at [526, 178] on div "18:00 - 78F-005.85" at bounding box center [546, 177] width 145 height 20
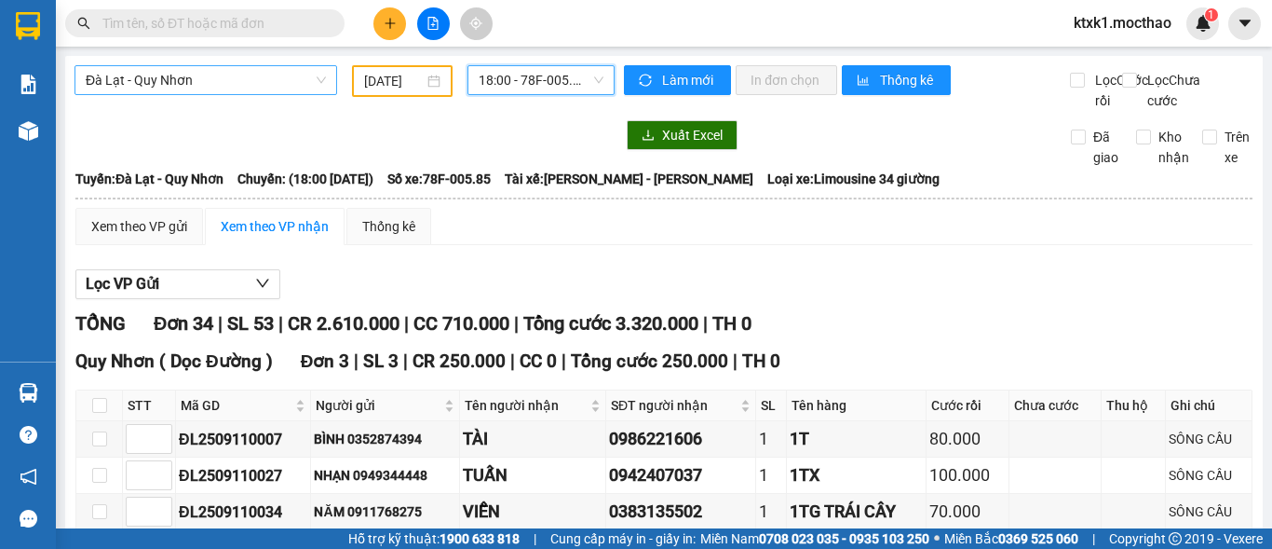
click at [199, 69] on span "Đà Lạt - Quy Nhơn" at bounding box center [206, 80] width 240 height 28
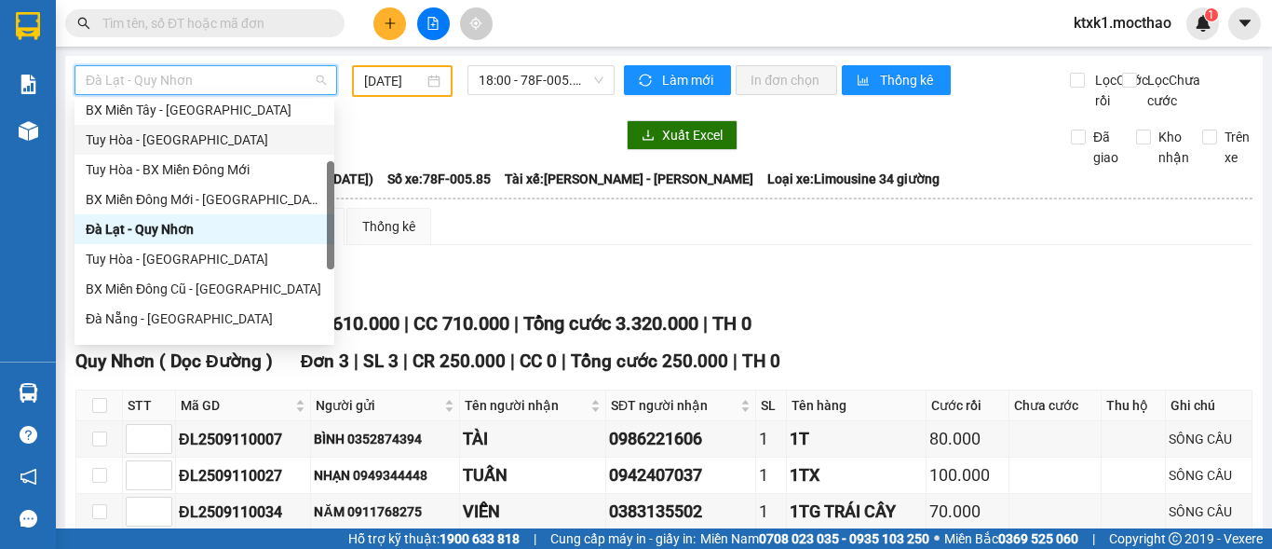
drag, startPoint x: 182, startPoint y: 147, endPoint x: 346, endPoint y: 125, distance: 166.4
click at [182, 146] on div "Tuy Hòa - [GEOGRAPHIC_DATA]" at bounding box center [204, 139] width 237 height 20
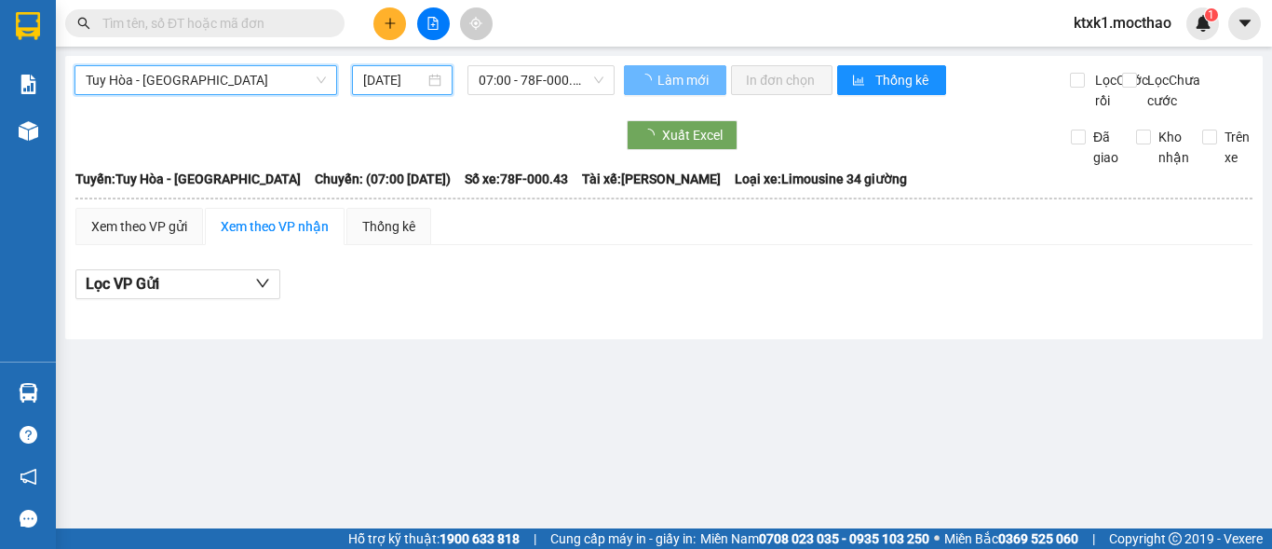
click at [401, 79] on input "[DATE]" at bounding box center [393, 80] width 61 height 20
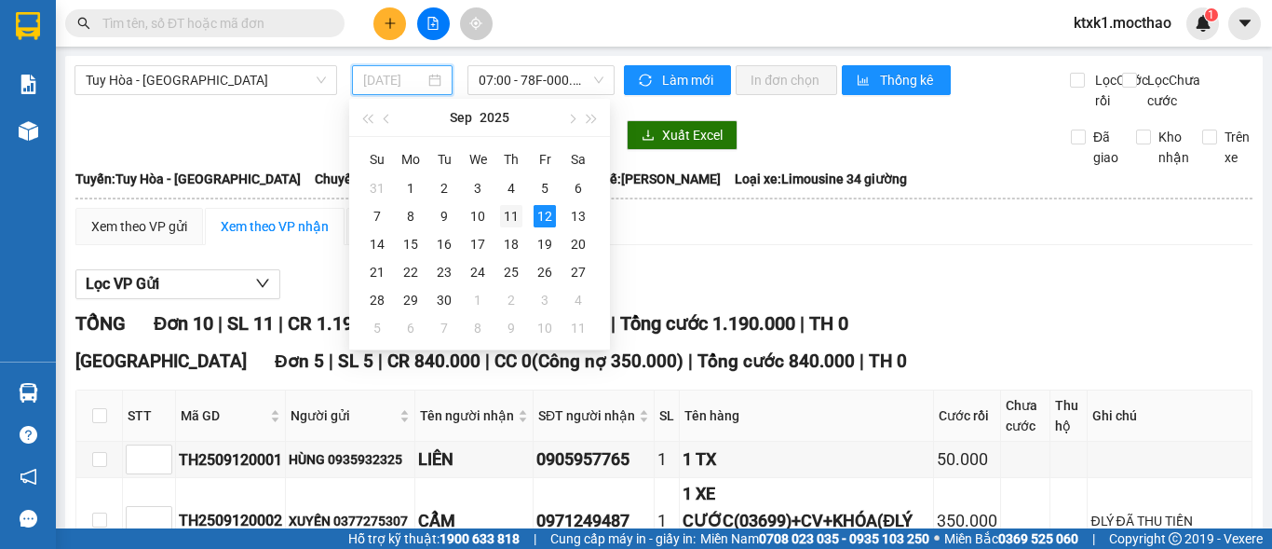
click at [515, 215] on div "11" at bounding box center [511, 216] width 22 height 22
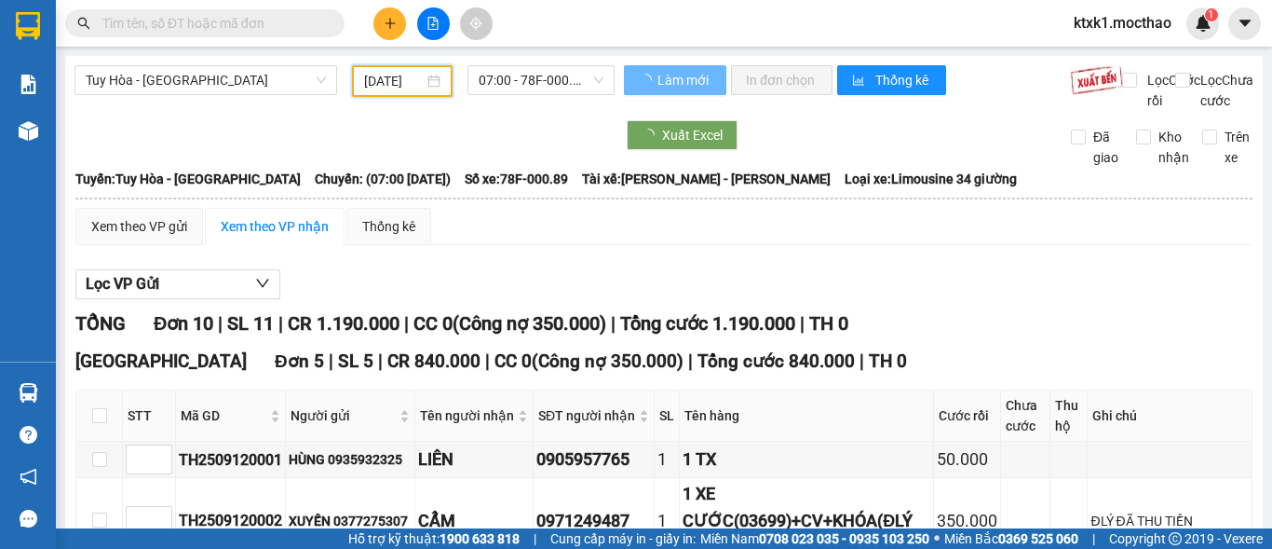
type input "[DATE]"
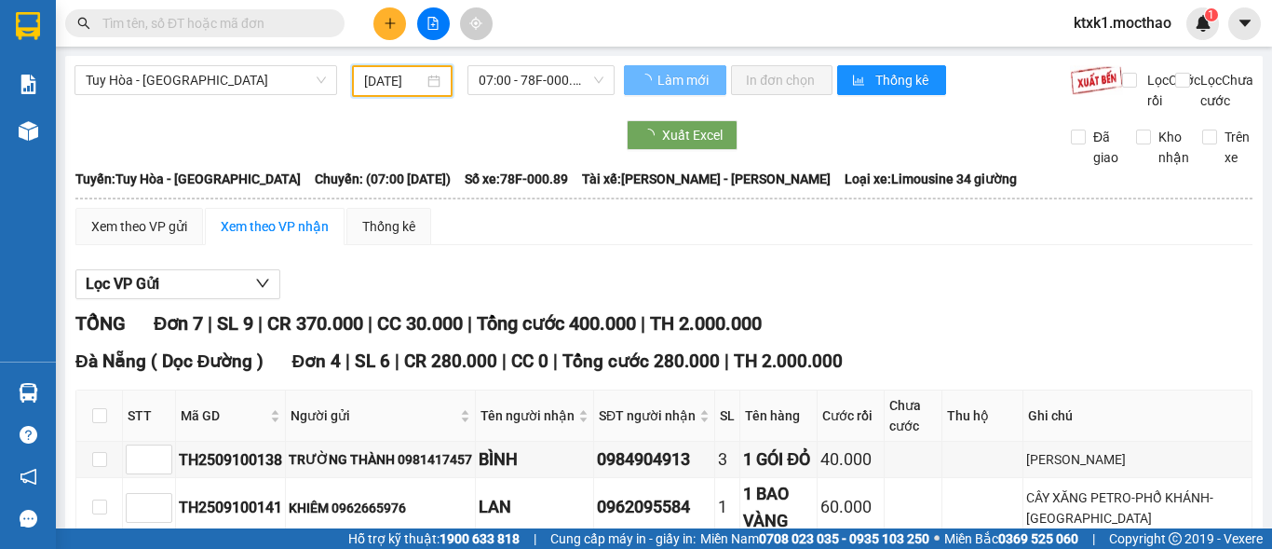
click at [520, 81] on span "07:00 - 78F-000.89" at bounding box center [541, 80] width 125 height 28
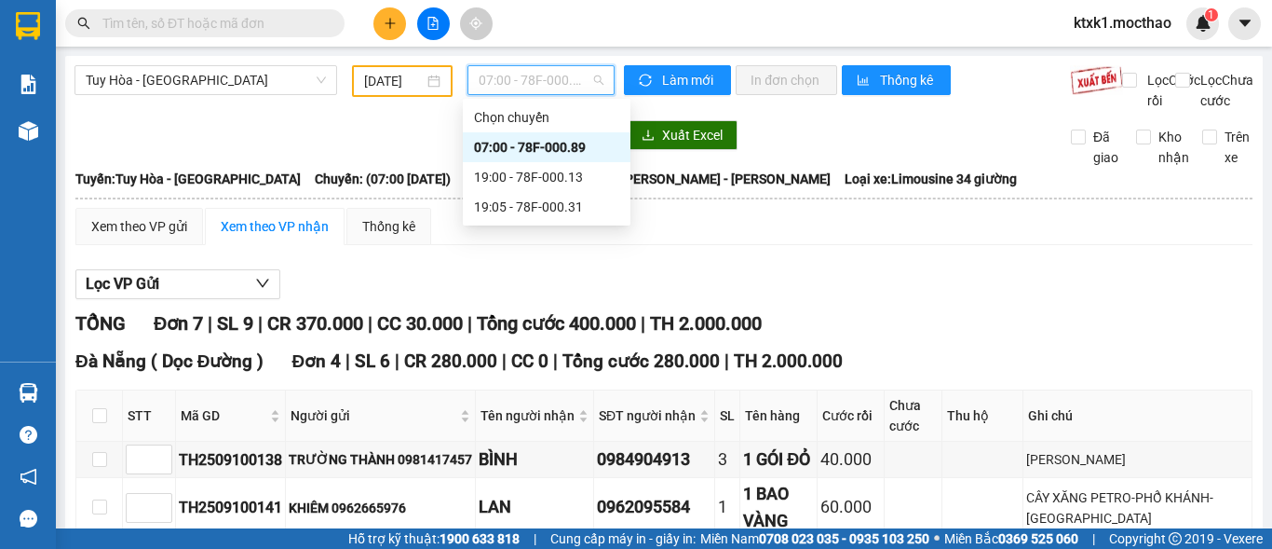
click at [568, 143] on div "07:00 - 78F-000.89" at bounding box center [546, 147] width 145 height 20
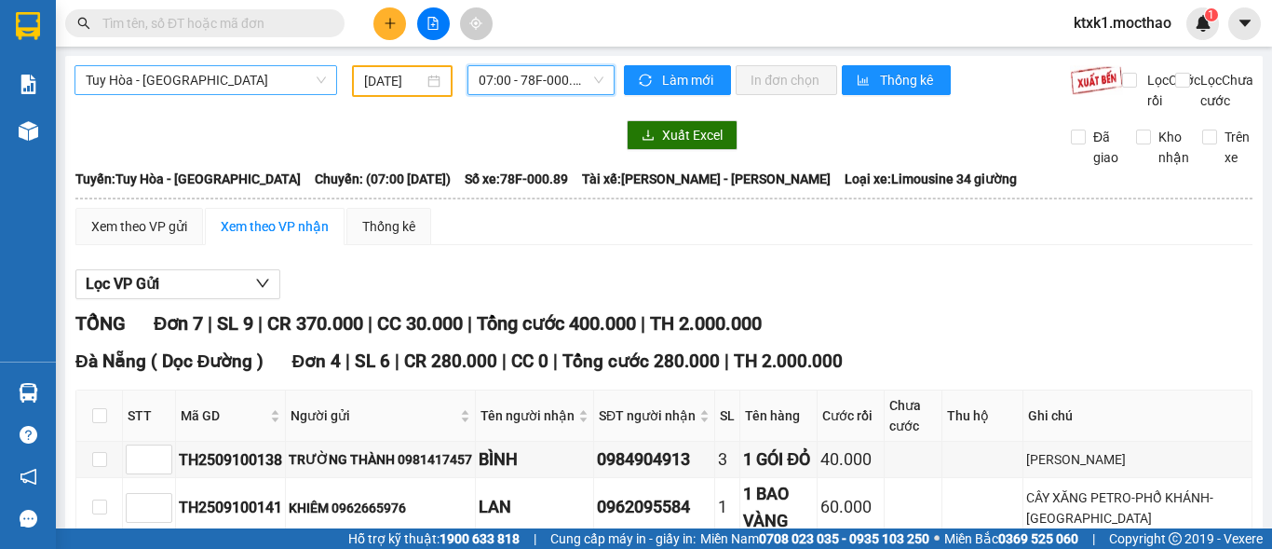
click at [205, 76] on span "Tuy Hòa - [GEOGRAPHIC_DATA]" at bounding box center [206, 80] width 240 height 28
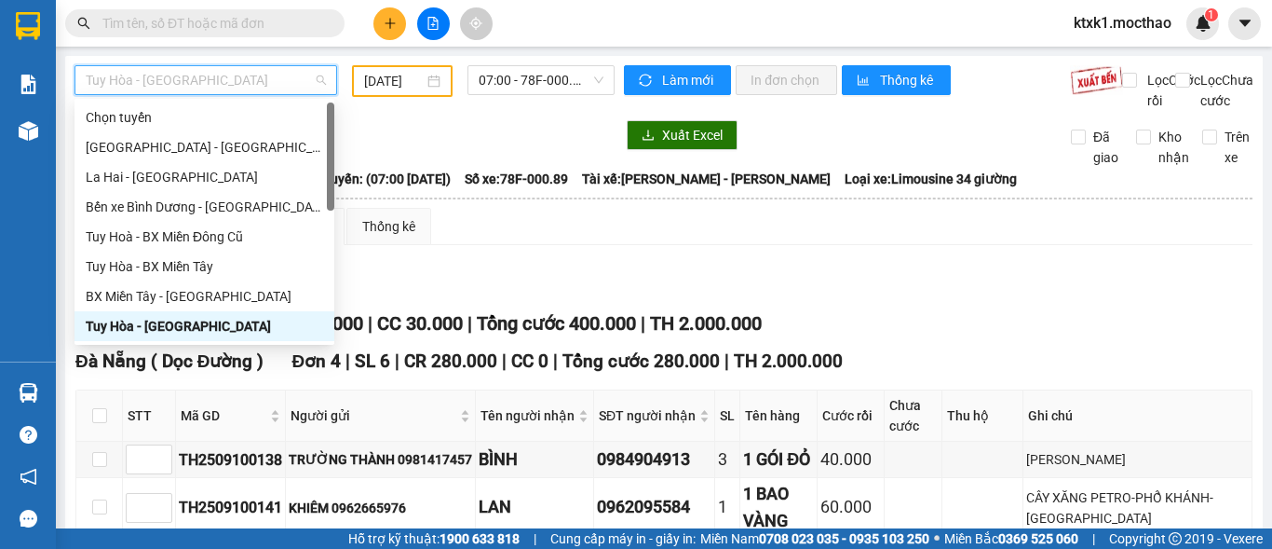
scroll to position [279, 0]
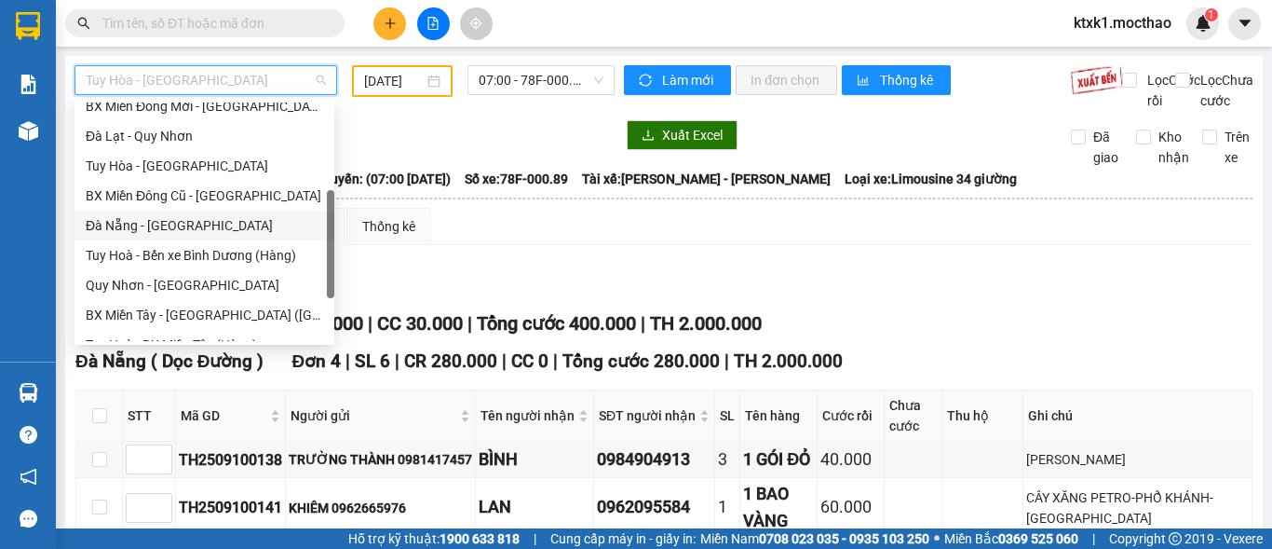
click at [176, 231] on div "Đà Nẵng - [GEOGRAPHIC_DATA]" at bounding box center [204, 225] width 237 height 20
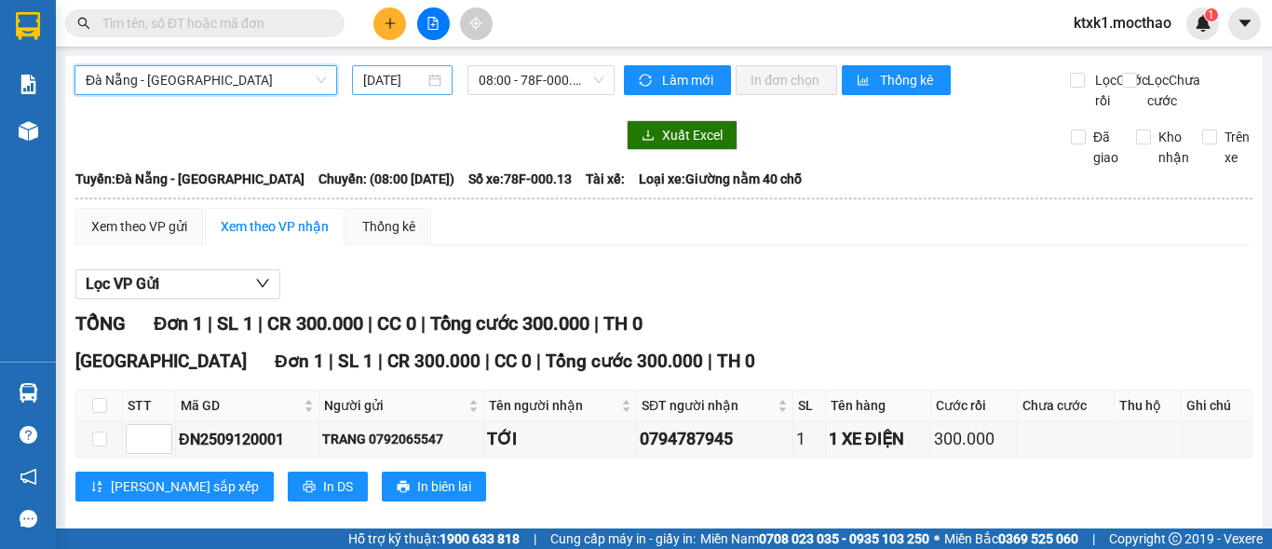
click at [411, 82] on input "[DATE]" at bounding box center [393, 80] width 61 height 20
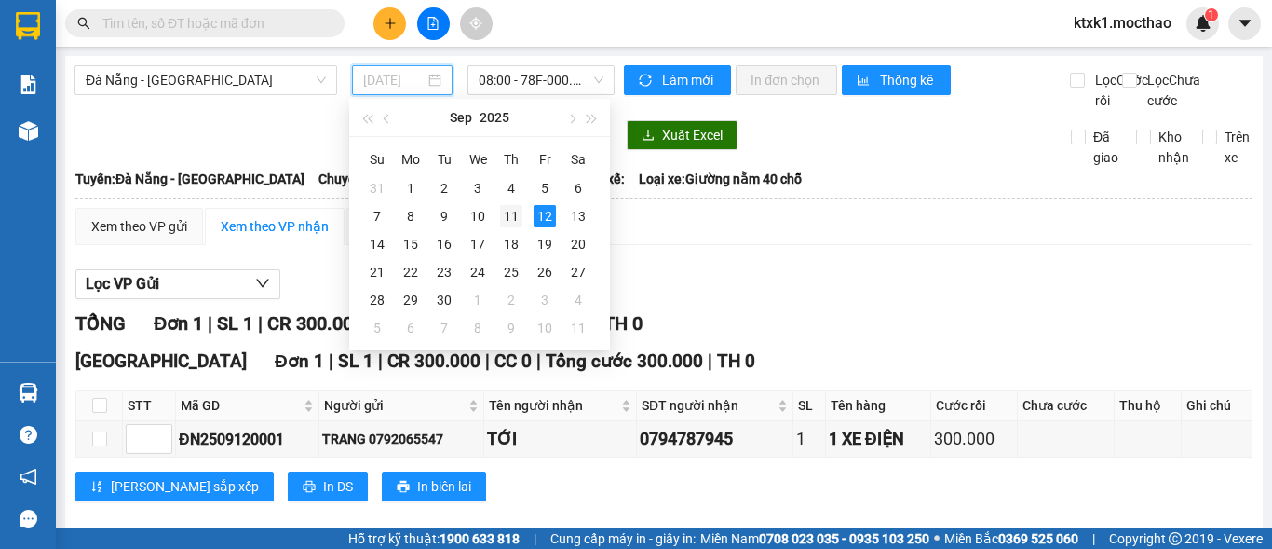
click at [510, 219] on div "11" at bounding box center [511, 216] width 22 height 22
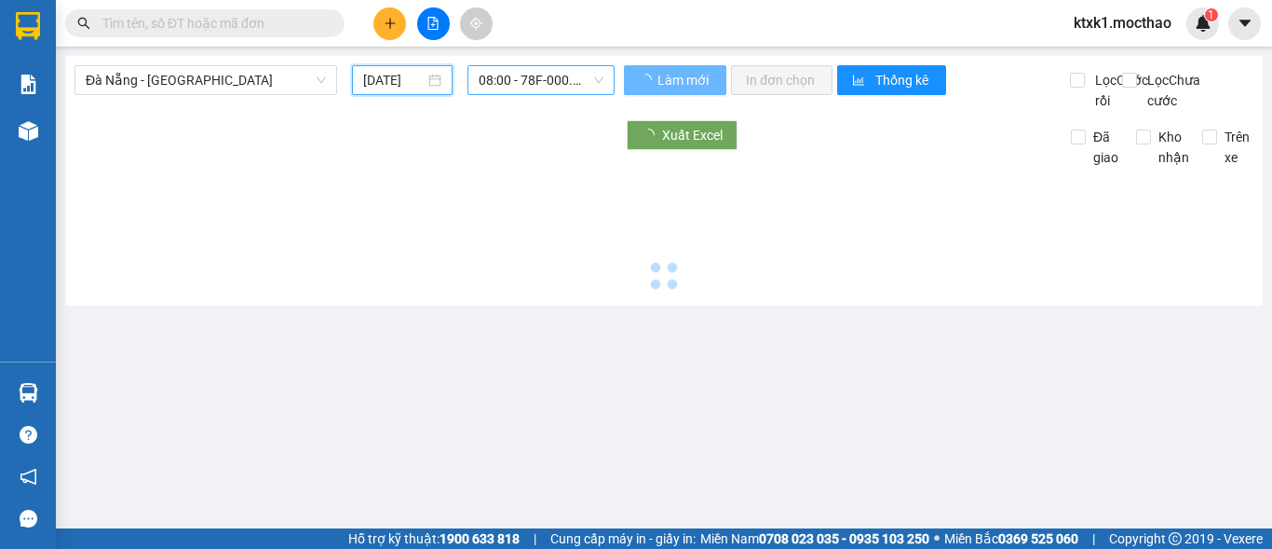
type input "[DATE]"
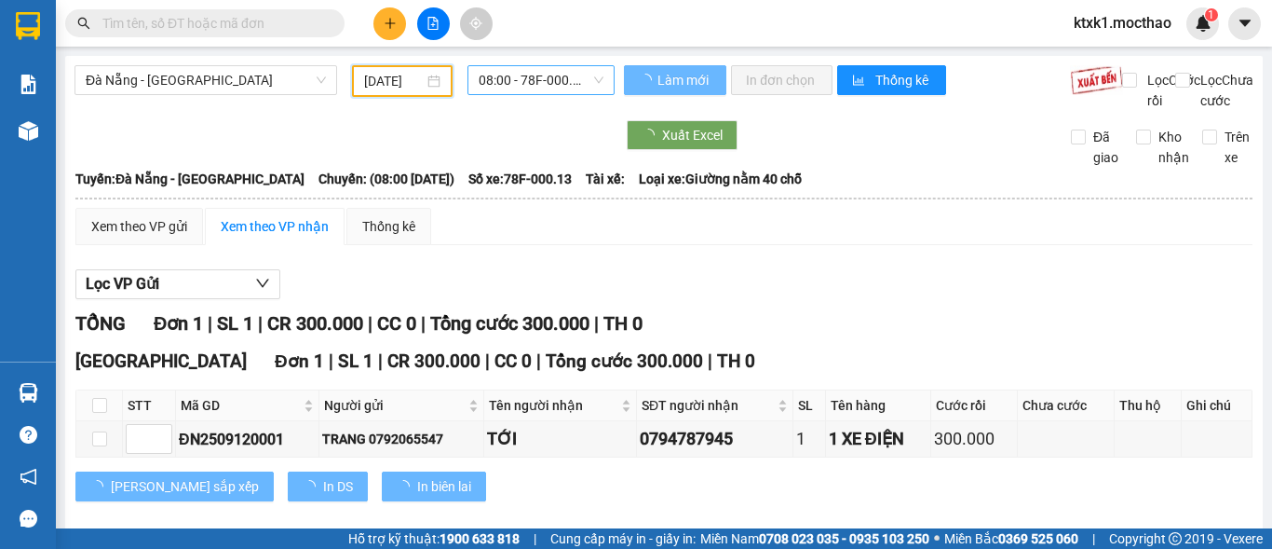
click at [524, 83] on span "08:00 - 78F-000.13" at bounding box center [541, 80] width 125 height 28
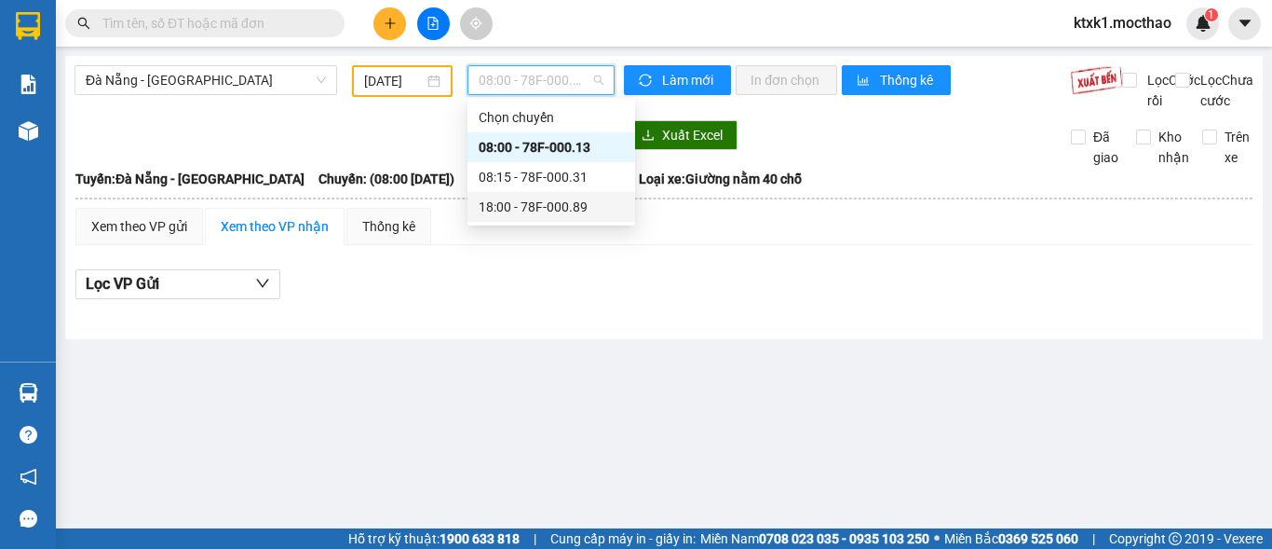
click at [574, 204] on div "18:00 - 78F-000.89" at bounding box center [551, 207] width 145 height 20
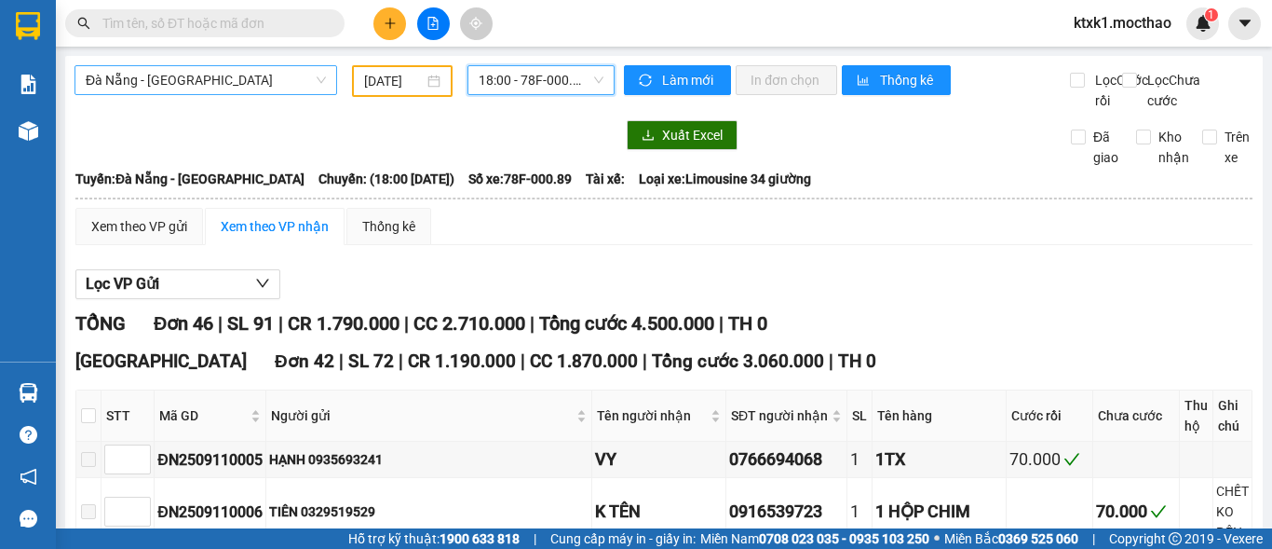
click at [195, 75] on span "Đà Nẵng - [GEOGRAPHIC_DATA]" at bounding box center [206, 80] width 240 height 28
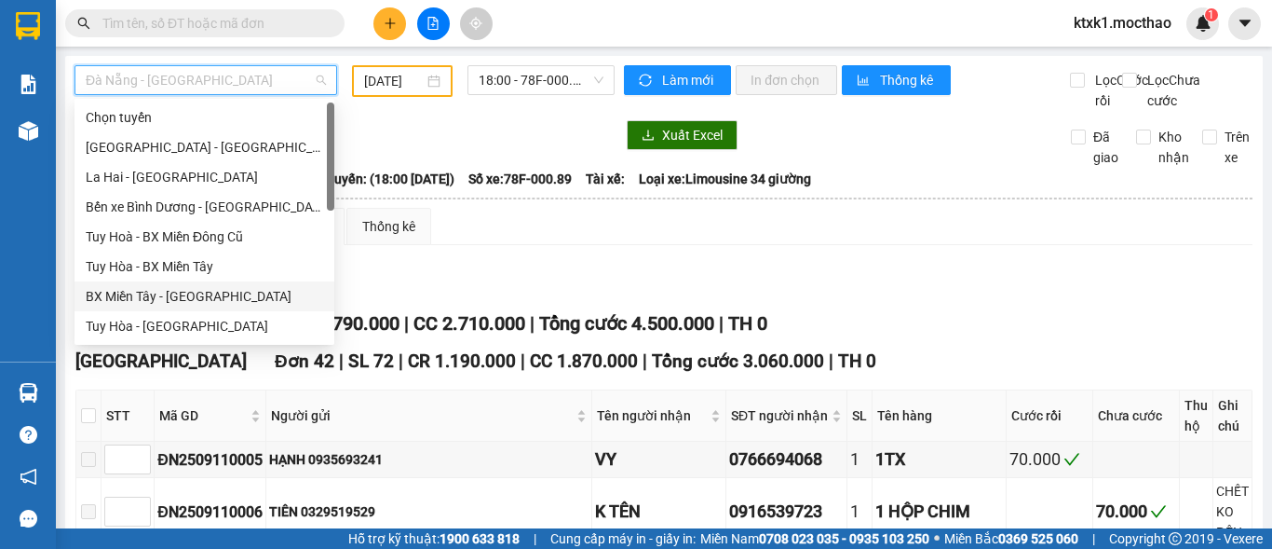
click at [173, 298] on div "BX Miền Tây - [GEOGRAPHIC_DATA]" at bounding box center [204, 296] width 237 height 20
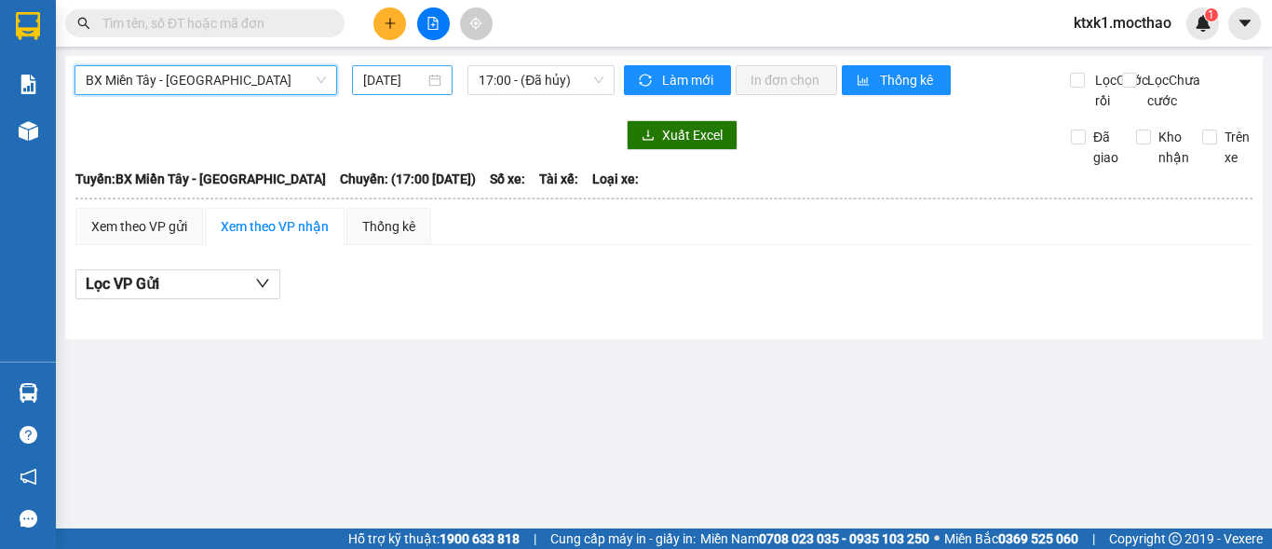
click at [371, 67] on div "[DATE]" at bounding box center [402, 80] width 101 height 30
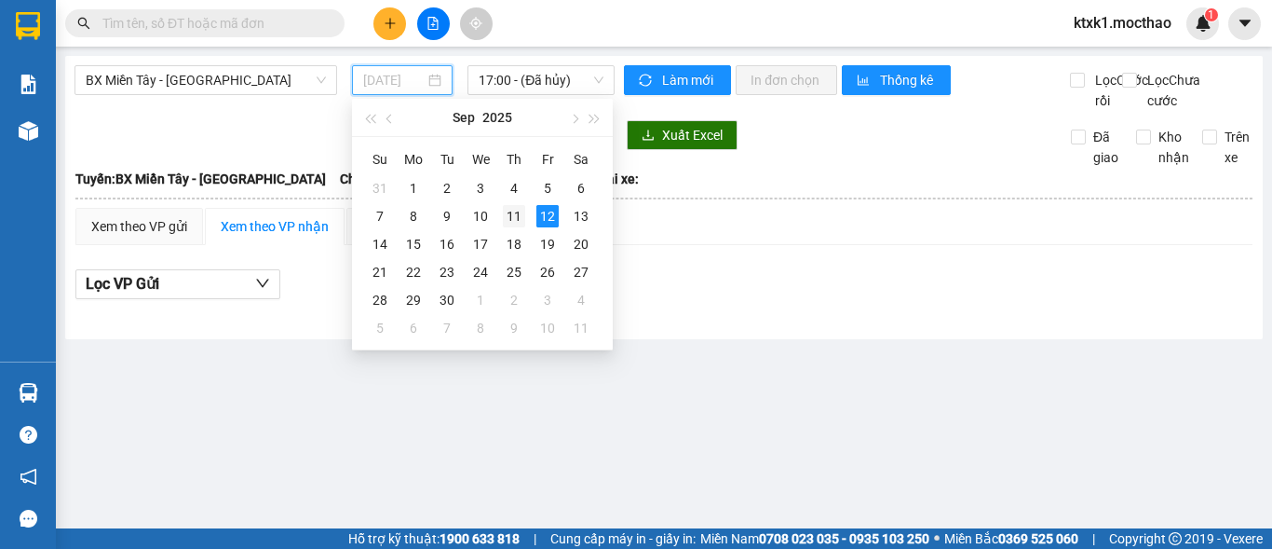
click at [517, 210] on div "11" at bounding box center [514, 216] width 22 height 22
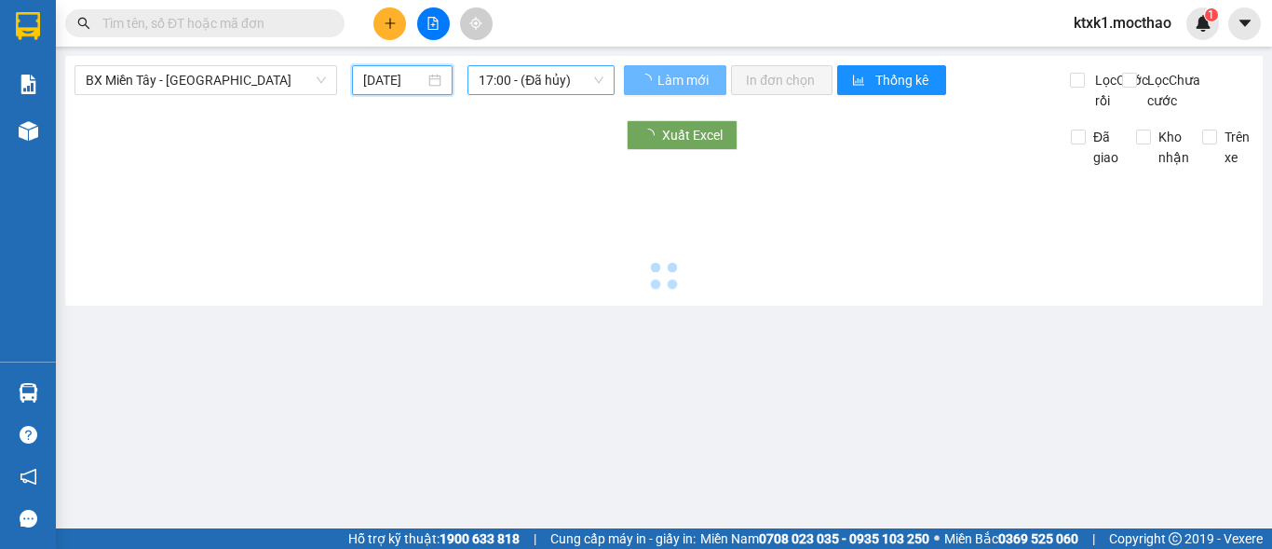
click at [514, 70] on span "17:00 - (Đã hủy)" at bounding box center [541, 80] width 125 height 28
type input "[DATE]"
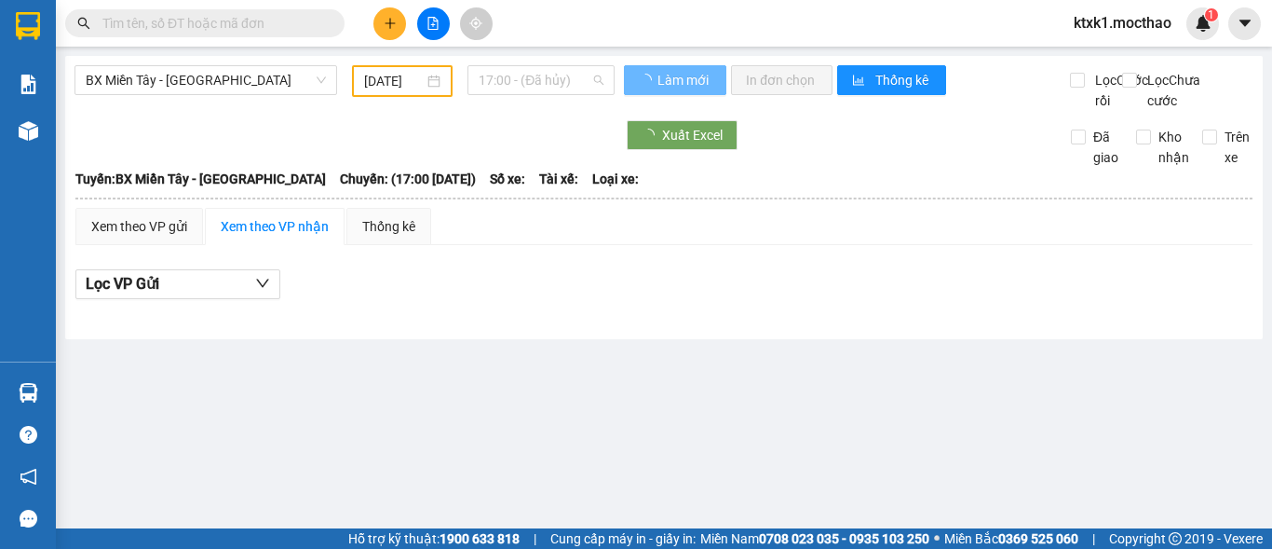
scroll to position [0, 0]
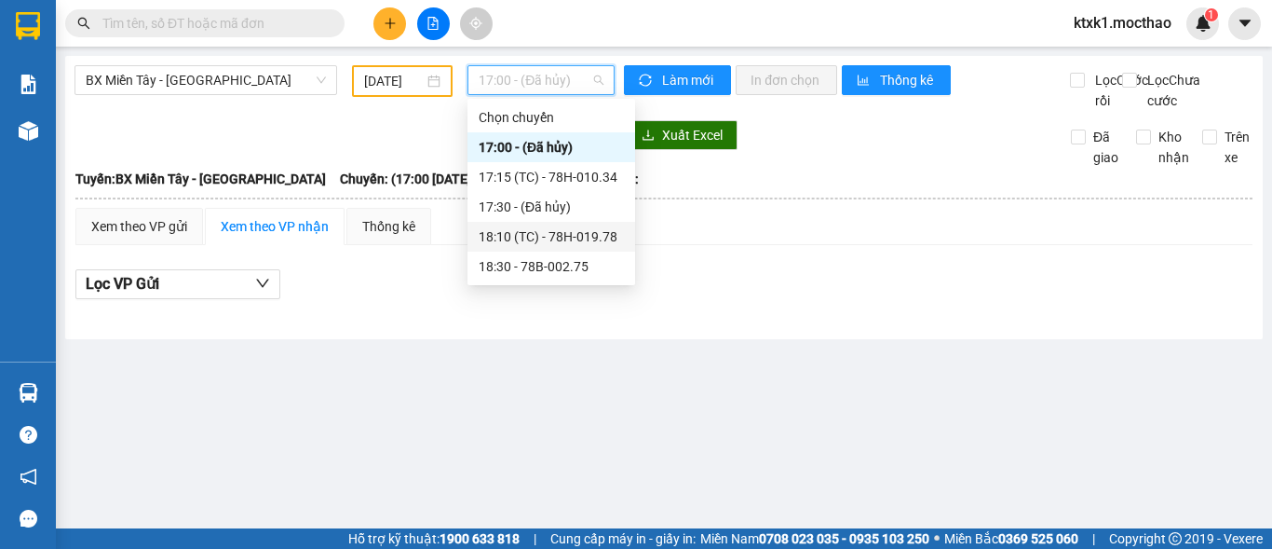
click at [567, 237] on div "18:10 (TC) - 78H-019.78" at bounding box center [551, 236] width 145 height 20
